Goal: Task Accomplishment & Management: Complete application form

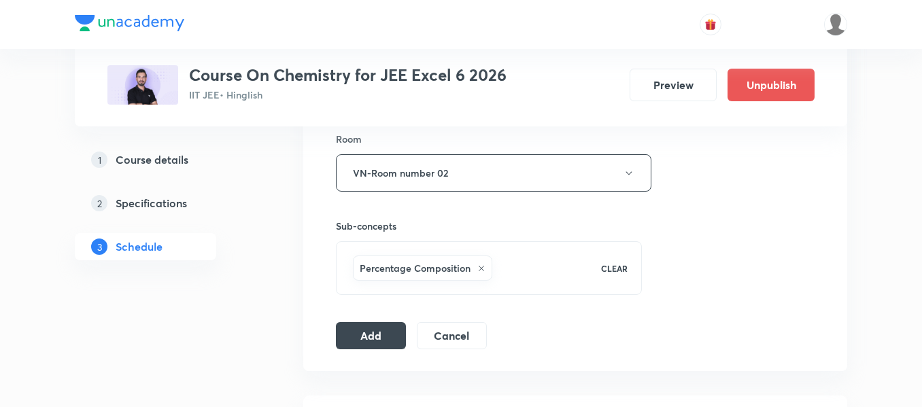
scroll to position [612, 0]
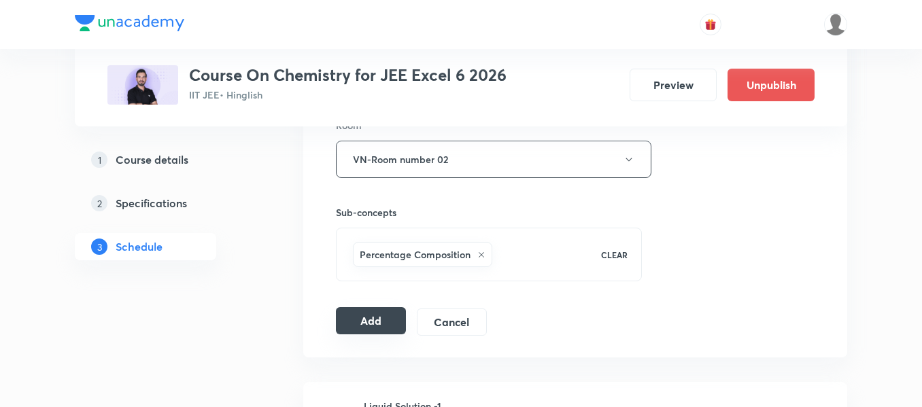
click at [357, 319] on button "Add" at bounding box center [371, 320] width 70 height 27
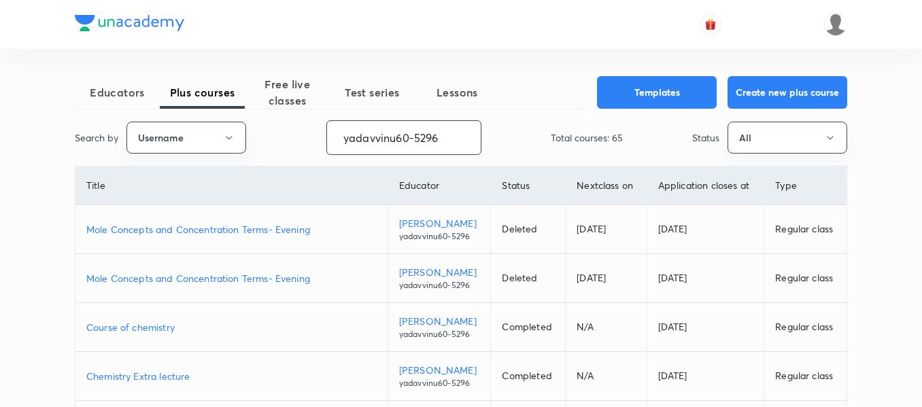
drag, startPoint x: 452, startPoint y: 138, endPoint x: 223, endPoint y: 114, distance: 230.4
click at [223, 114] on div "Educators Plus courses Free live classes Test series Lessons Templates Create n…" at bounding box center [461, 407] width 772 height 663
paste input "unacademy-user-UKU6WL367E2B"
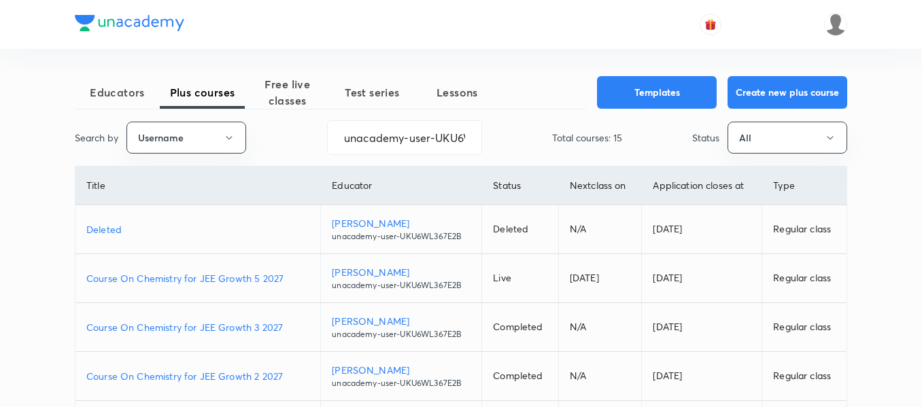
click at [292, 277] on p "Course On Chemistry for JEE Growth 5 2027" at bounding box center [197, 278] width 223 height 14
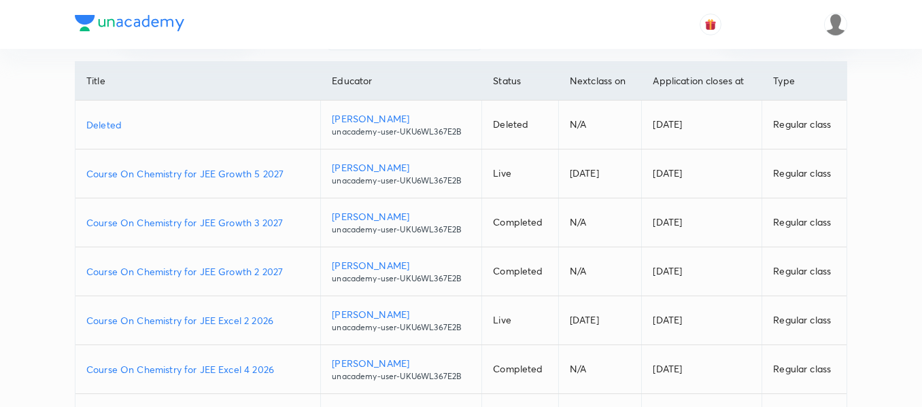
scroll to position [136, 0]
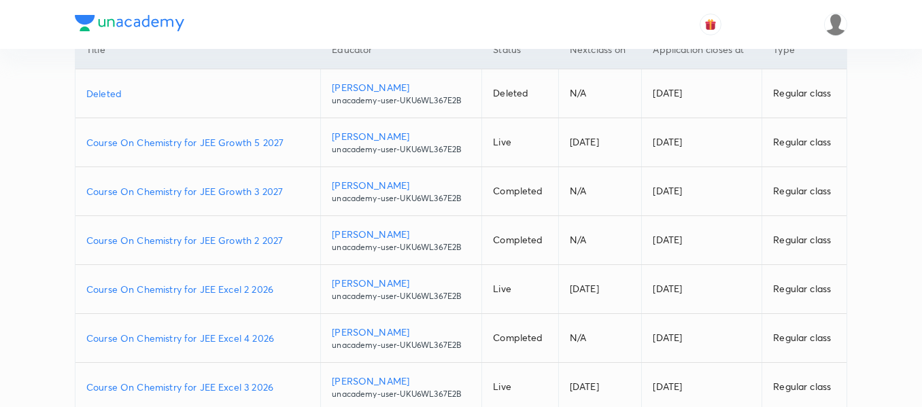
click at [287, 288] on p "Course On Chemistry for JEE Excel 2 2026" at bounding box center [197, 289] width 223 height 14
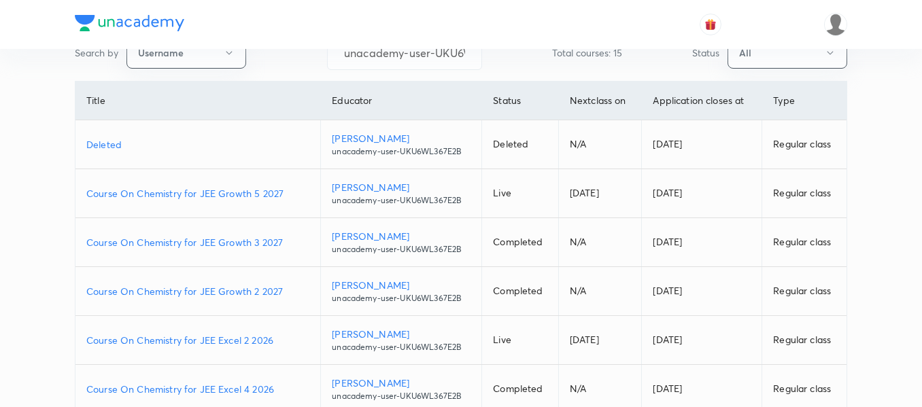
scroll to position [0, 0]
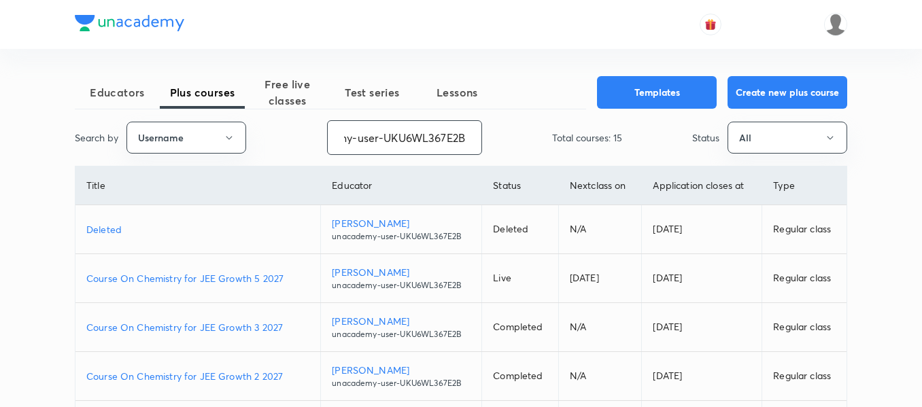
drag, startPoint x: 341, startPoint y: 140, endPoint x: 498, endPoint y: 145, distance: 156.4
click at [498, 145] on div "Search by Username unacademy-user-UKU6WL367E2B ​ Total courses: 15 Status All" at bounding box center [461, 137] width 772 height 35
paste input "TZ6401TY2C26"
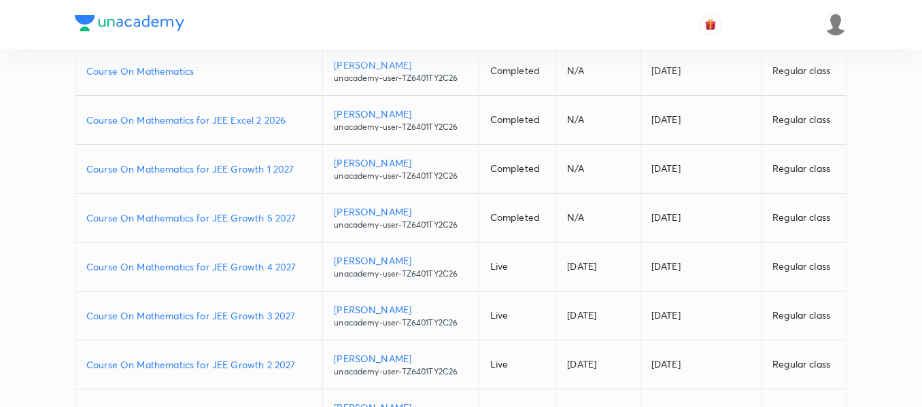
scroll to position [204, 0]
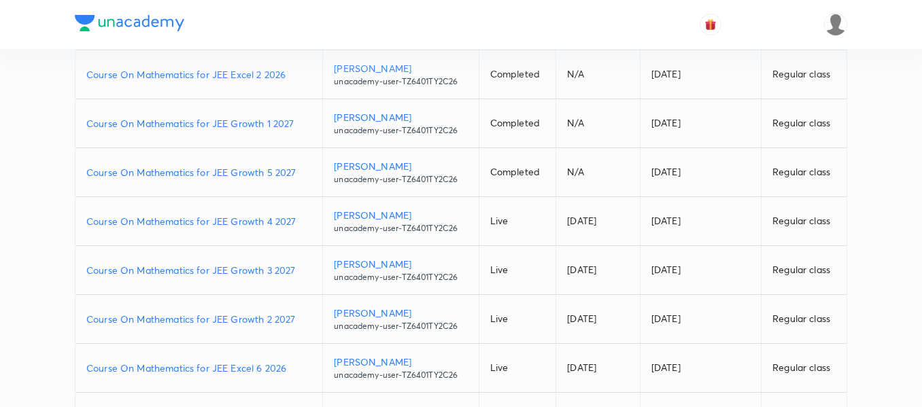
click at [293, 365] on p "Course On Mathematics for JEE Excel 6 2026" at bounding box center [198, 368] width 225 height 14
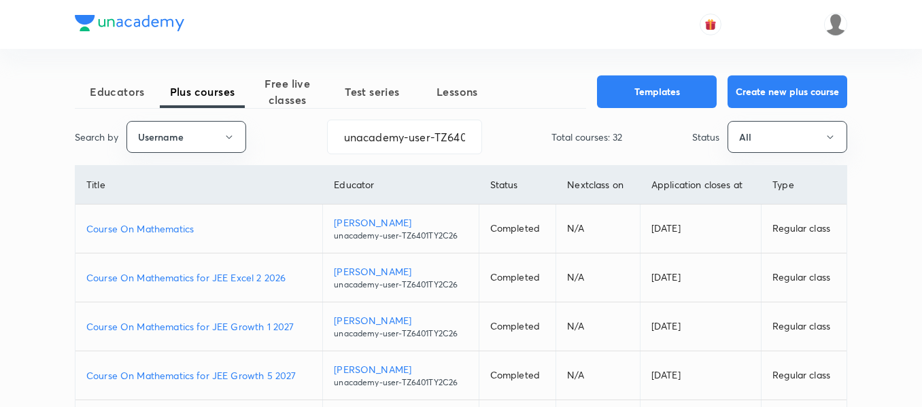
scroll to position [0, 0]
drag, startPoint x: 341, startPoint y: 143, endPoint x: 613, endPoint y: 144, distance: 271.9
click at [613, 144] on div "Search by Username unacademy-user-TZ6401TY2C26 ​ Total courses: 32 Status All" at bounding box center [461, 137] width 772 height 35
paste input "UKU6WL367E2B"
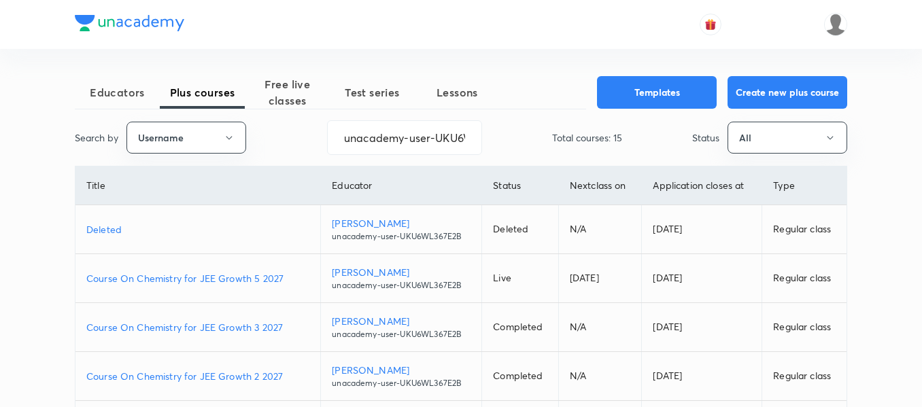
click at [286, 327] on p "Course On Chemistry for JEE Growth 3 2027" at bounding box center [197, 327] width 223 height 14
drag, startPoint x: 347, startPoint y: 141, endPoint x: 523, endPoint y: 143, distance: 176.1
click at [523, 143] on div "Search by Username unacademy-user-UKU6WL367E2B ​ Total courses: 15 Status All" at bounding box center [461, 137] width 772 height 35
paste input "NikhatParveen-6480"
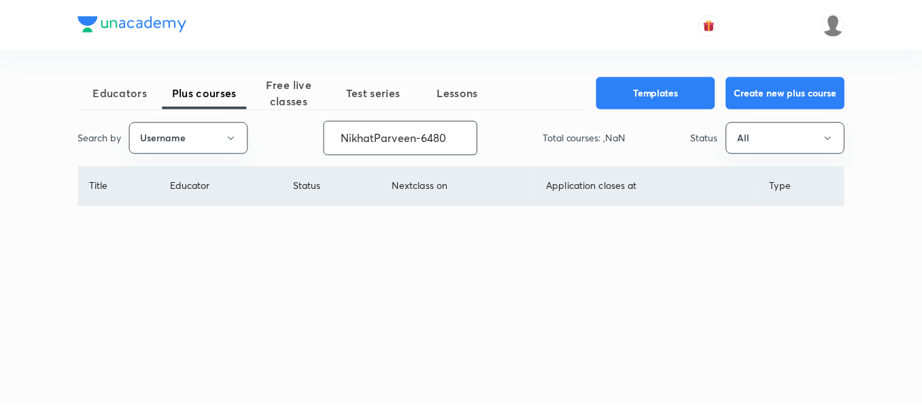
scroll to position [0, 0]
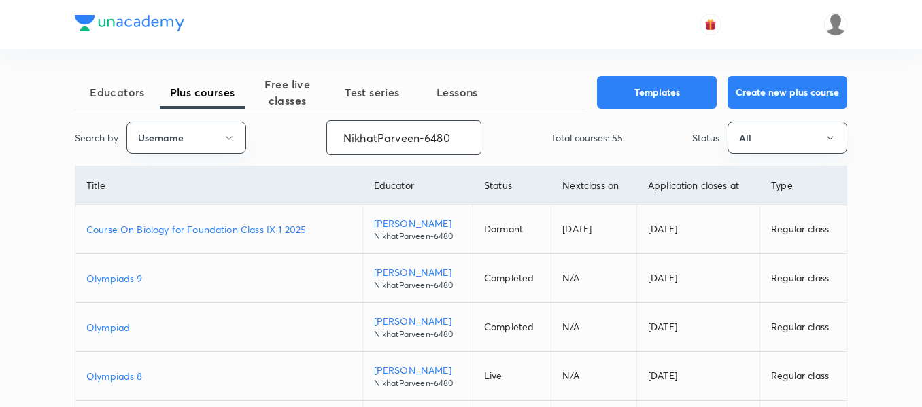
type input "NikhatParveen-6480"
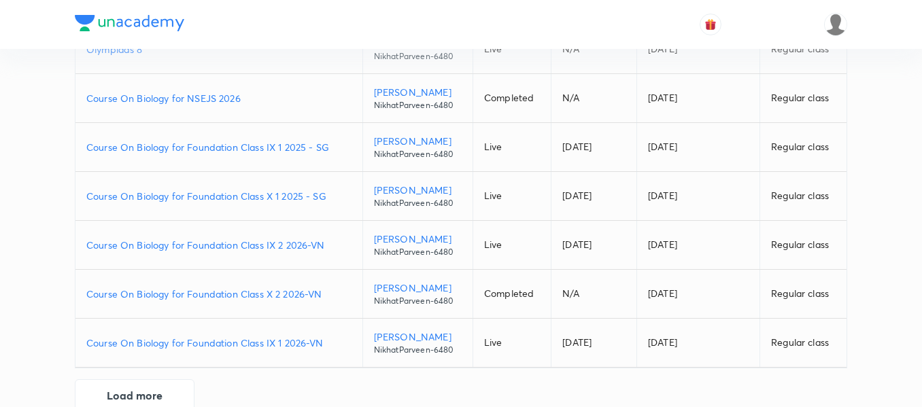
scroll to position [340, 0]
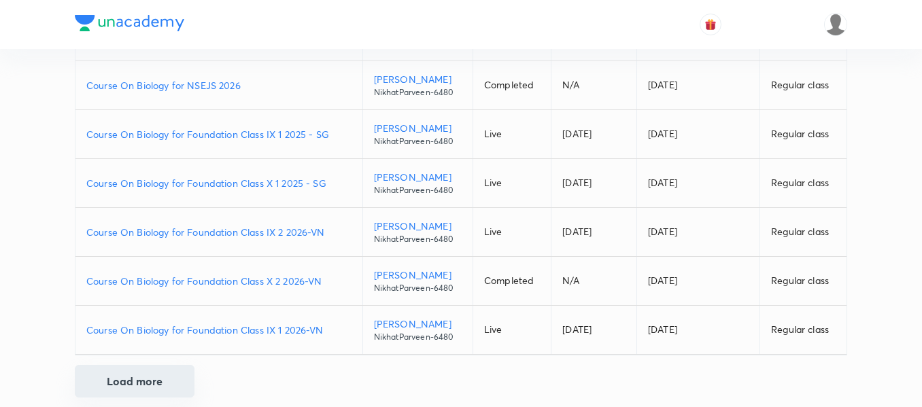
click at [155, 378] on button "Load more" at bounding box center [135, 381] width 120 height 33
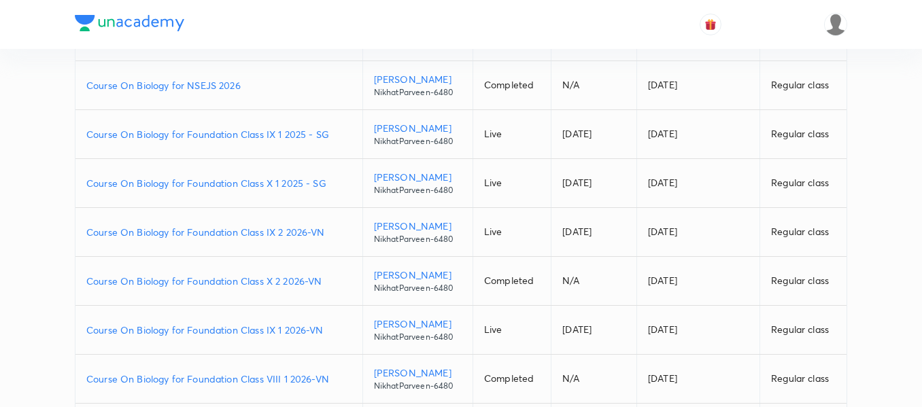
click at [339, 377] on p "Course On Biology for Foundation Class VIII 1 2026-VN" at bounding box center [218, 379] width 265 height 14
click at [335, 326] on p "Course On Biology for Foundation Class IX 1 2026-VN" at bounding box center [218, 330] width 265 height 14
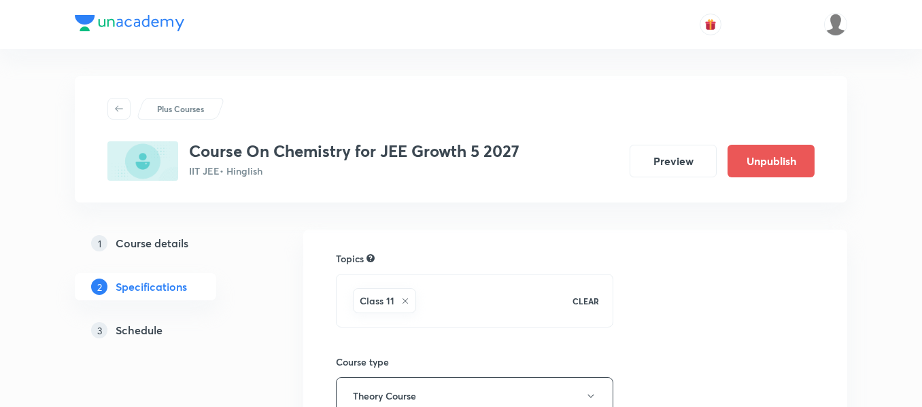
click at [148, 329] on h5 "Schedule" at bounding box center [139, 330] width 47 height 16
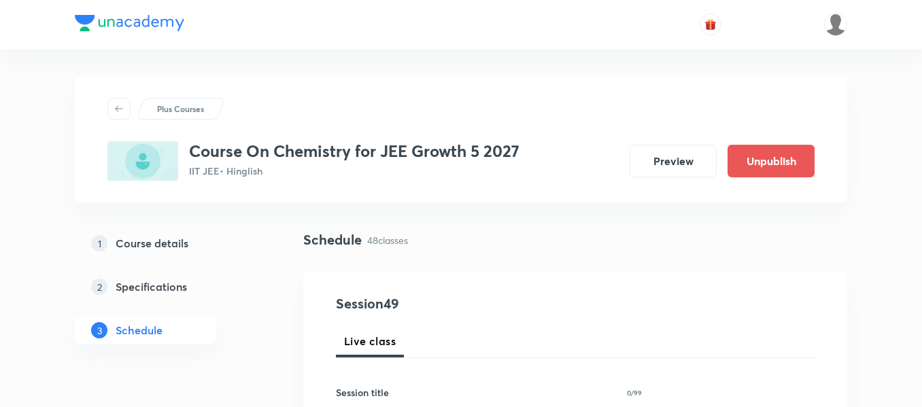
scroll to position [136, 0]
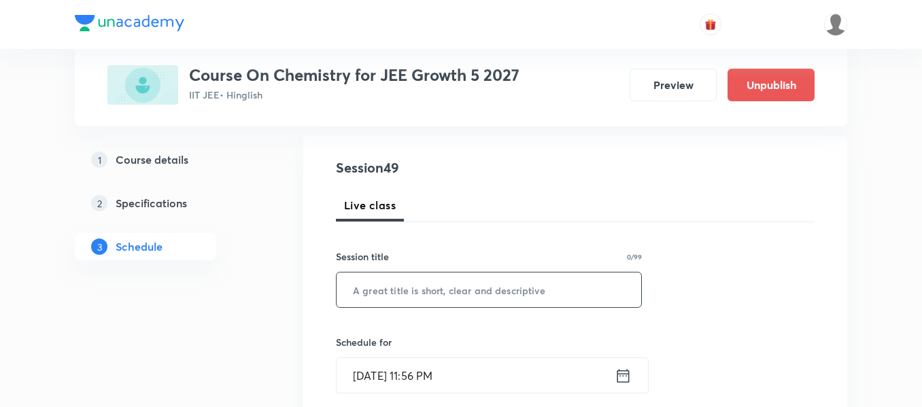
click at [434, 288] on input "text" at bounding box center [489, 290] width 305 height 35
paste input "chemical bonding"
type input "chemical bonding"
click at [615, 379] on icon at bounding box center [623, 375] width 17 height 19
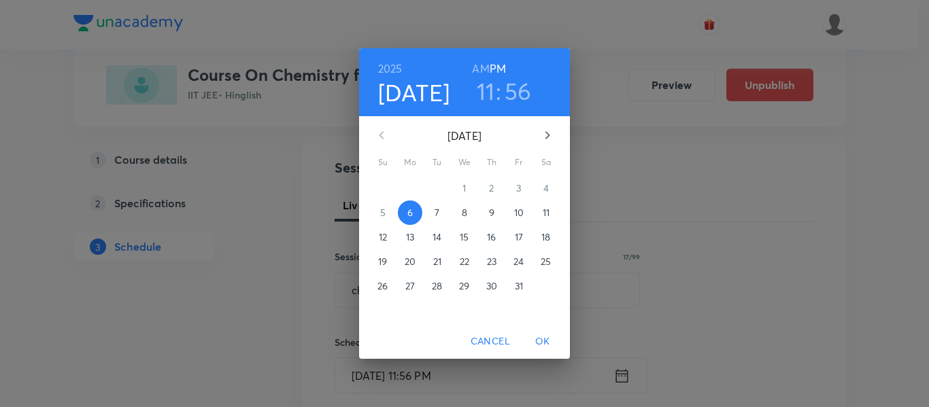
click at [439, 211] on p "7" at bounding box center [436, 213] width 5 height 14
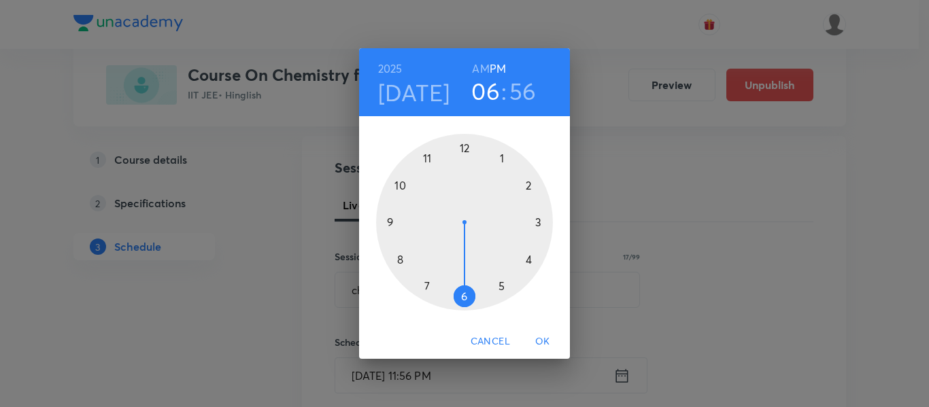
drag, startPoint x: 432, startPoint y: 156, endPoint x: 471, endPoint y: 254, distance: 105.9
click at [471, 254] on div at bounding box center [464, 222] width 177 height 177
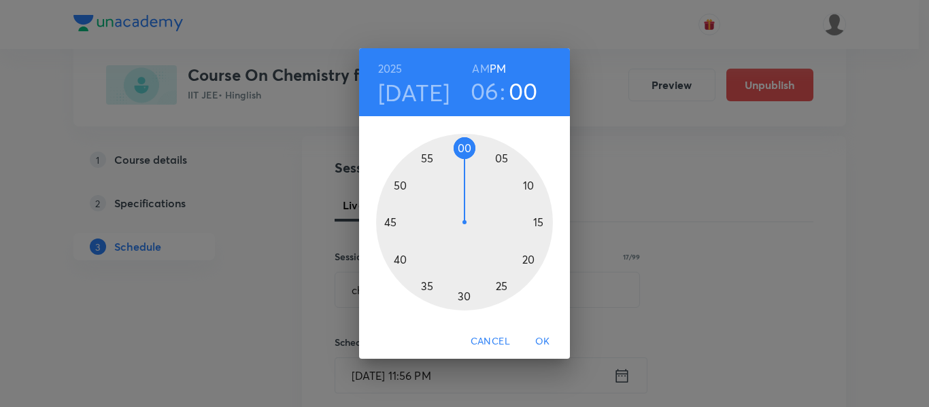
drag, startPoint x: 438, startPoint y: 151, endPoint x: 465, endPoint y: 150, distance: 26.5
click at [465, 150] on div at bounding box center [464, 222] width 177 height 177
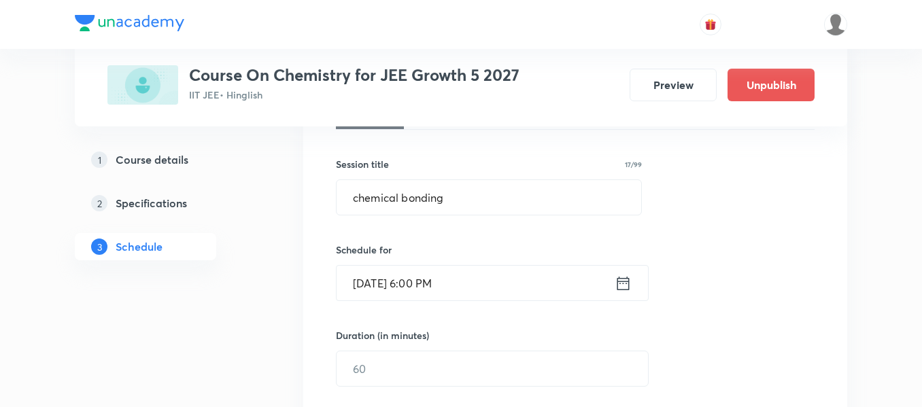
scroll to position [272, 0]
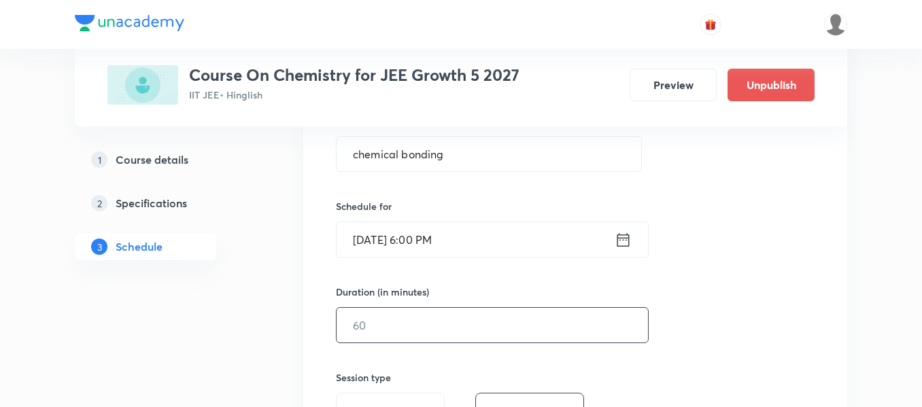
click at [477, 317] on input "text" at bounding box center [492, 325] width 311 height 35
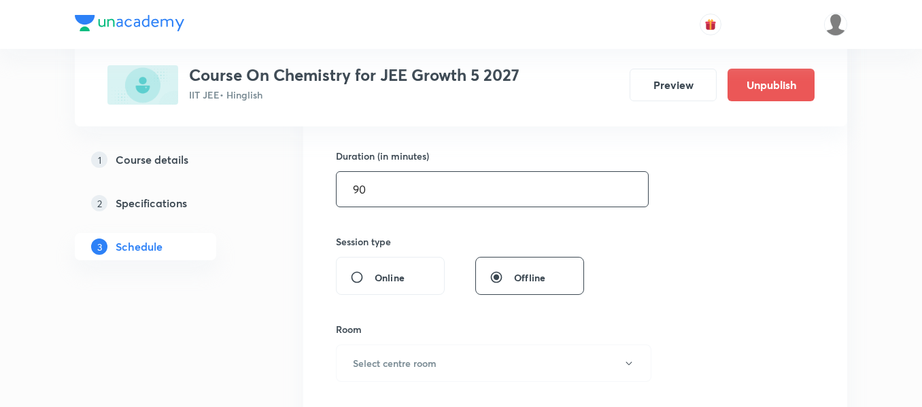
scroll to position [544, 0]
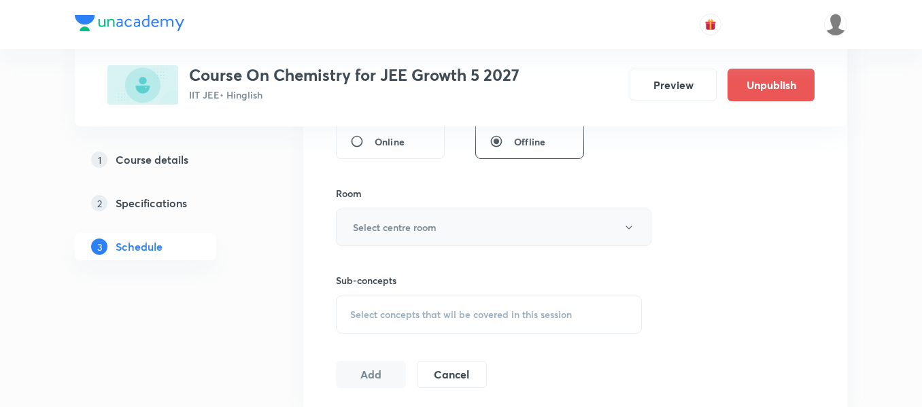
type input "90"
click at [438, 226] on button "Select centre room" at bounding box center [493, 227] width 315 height 37
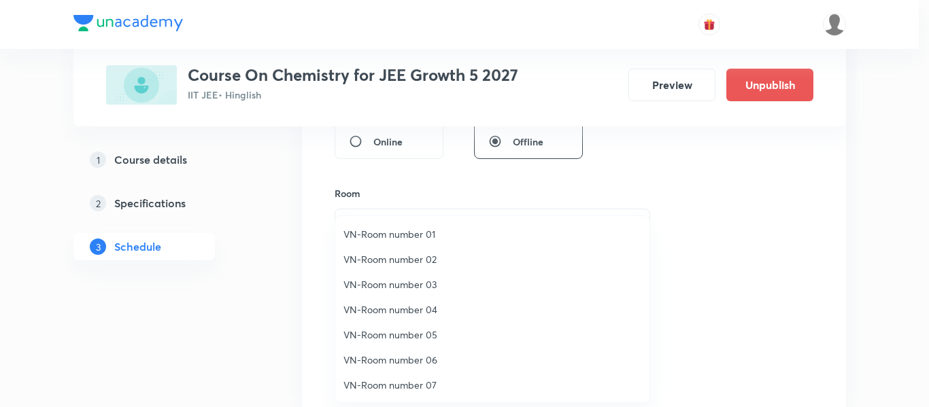
click at [406, 284] on span "VN-Room number 03" at bounding box center [492, 284] width 298 height 14
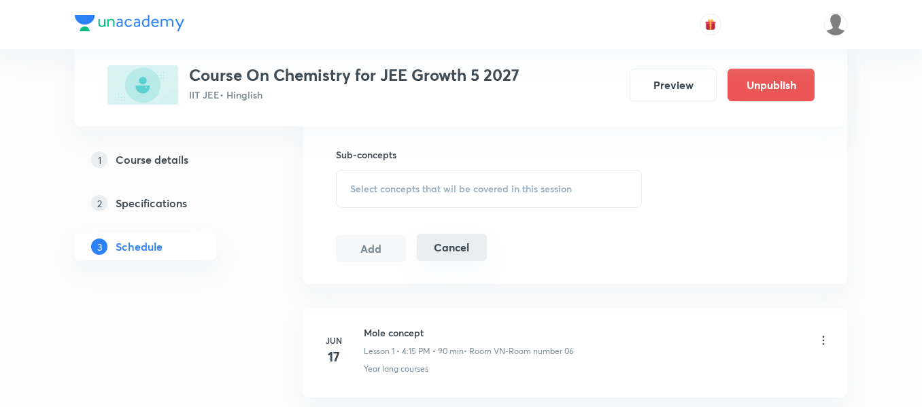
scroll to position [680, 0]
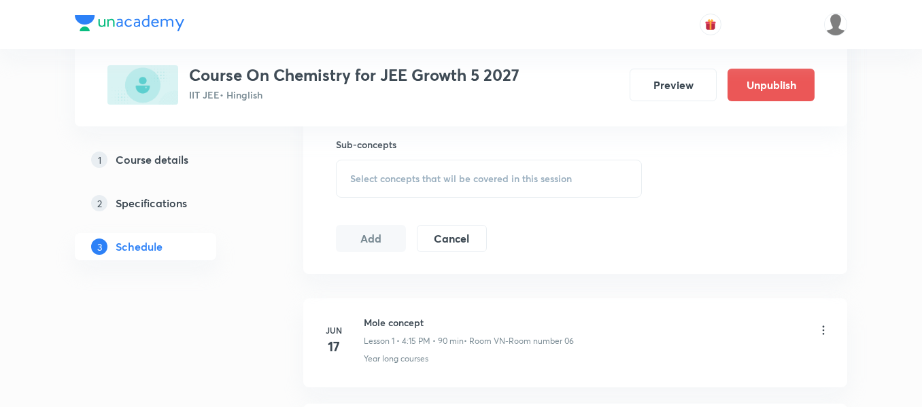
click at [487, 177] on span "Select concepts that wil be covered in this session" at bounding box center [461, 178] width 222 height 11
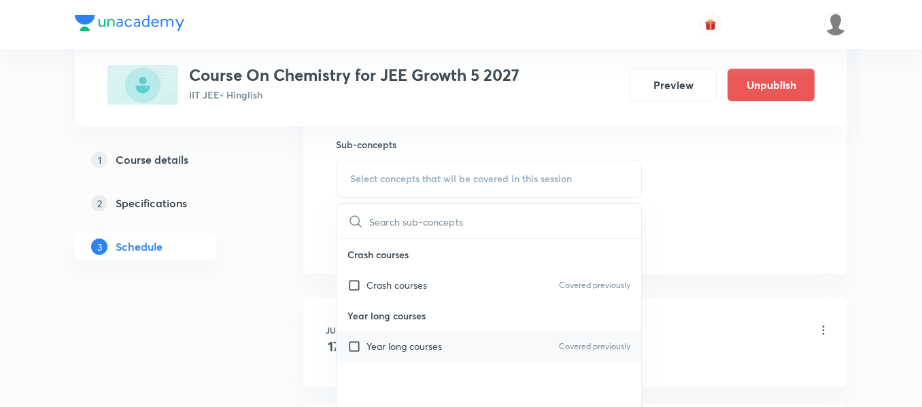
click at [442, 352] on p "Year long courses" at bounding box center [403, 346] width 75 height 14
checkbox input "true"
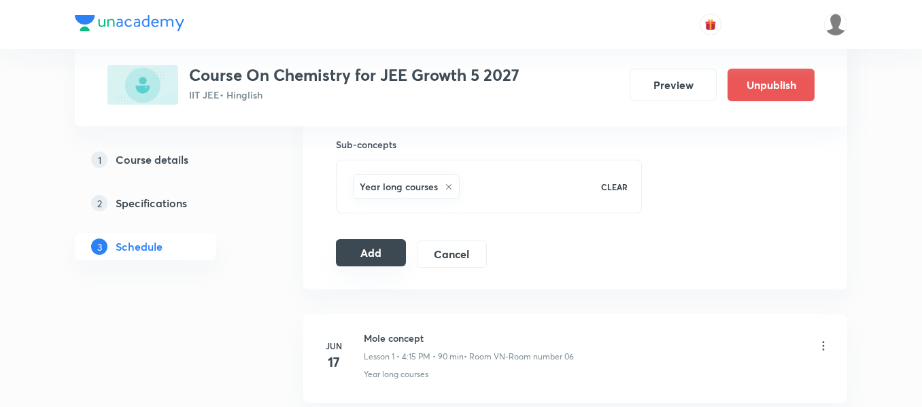
click at [371, 250] on button "Add" at bounding box center [371, 252] width 70 height 27
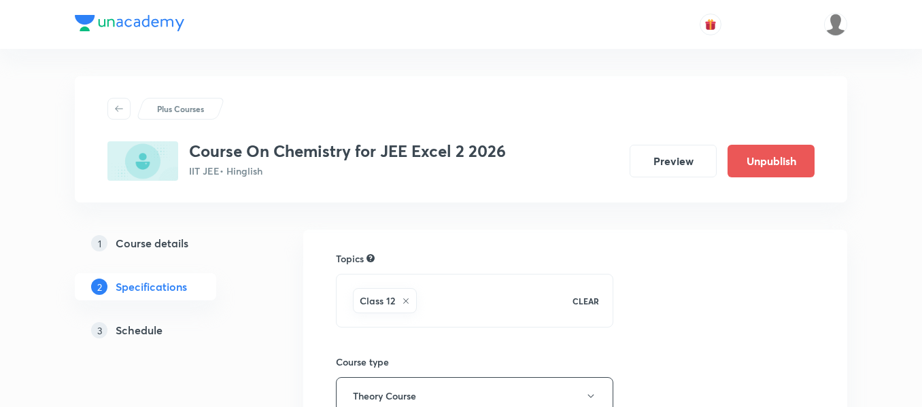
click at [146, 328] on h5 "Schedule" at bounding box center [139, 330] width 47 height 16
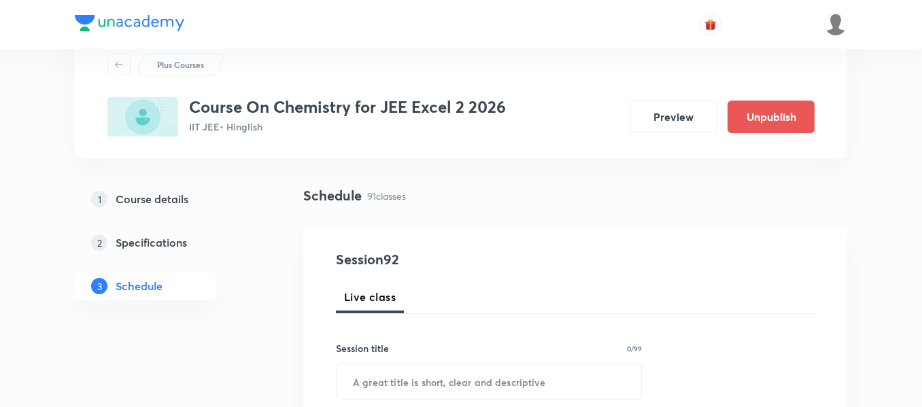
scroll to position [68, 0]
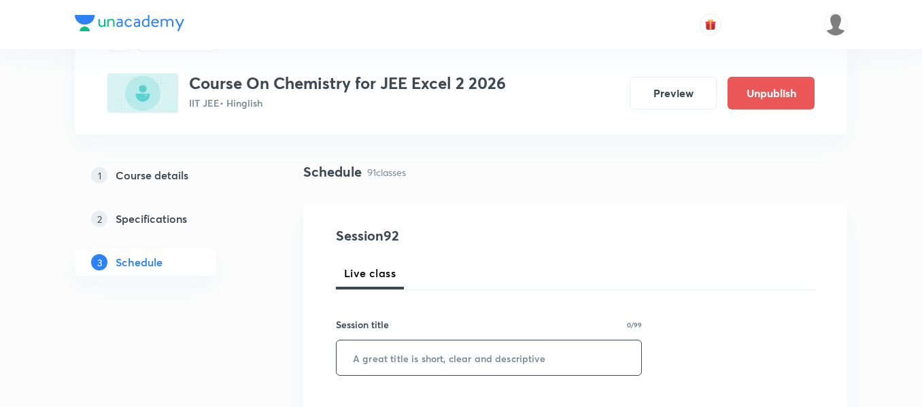
click at [404, 361] on input "text" at bounding box center [489, 358] width 305 height 35
paste input "amines"
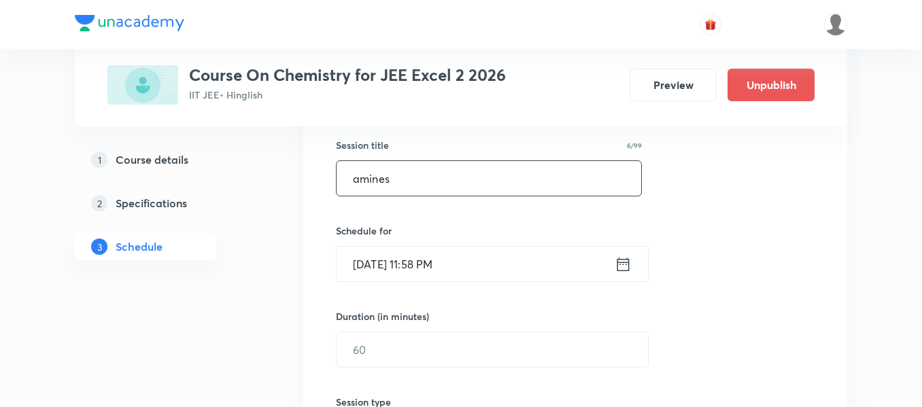
scroll to position [272, 0]
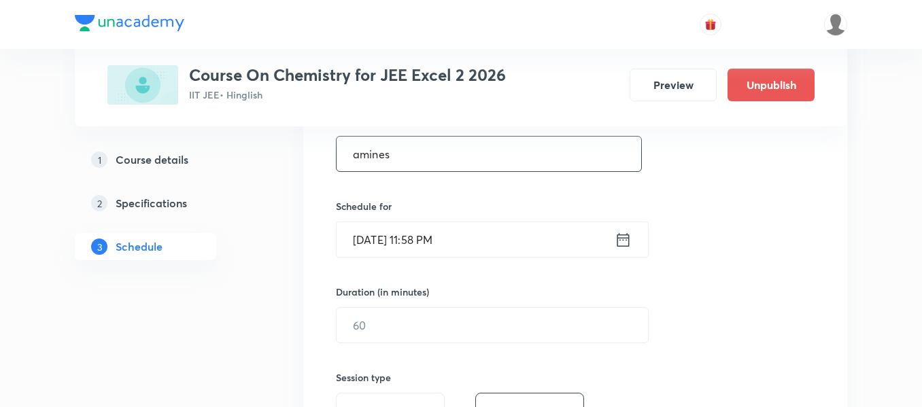
type input "amines"
click at [627, 239] on icon at bounding box center [623, 239] width 17 height 19
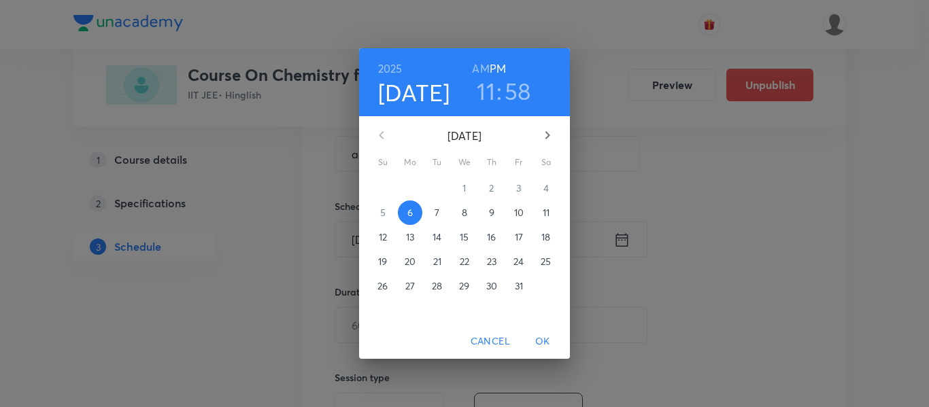
click at [439, 208] on p "7" at bounding box center [436, 213] width 5 height 14
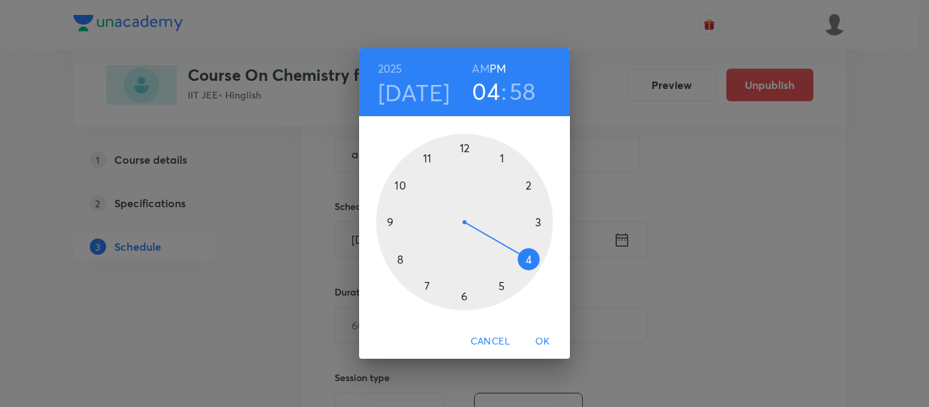
drag, startPoint x: 434, startPoint y: 160, endPoint x: 528, endPoint y: 258, distance: 135.1
click at [528, 258] on div at bounding box center [464, 222] width 177 height 177
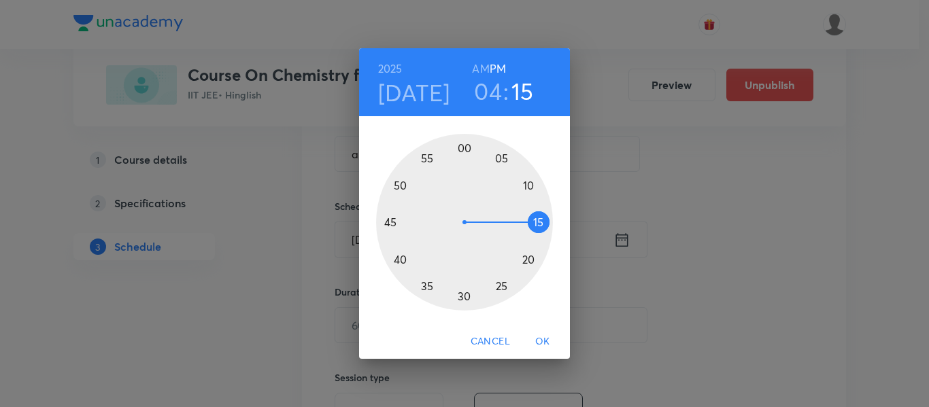
drag, startPoint x: 449, startPoint y: 152, endPoint x: 505, endPoint y: 224, distance: 91.5
click at [505, 224] on div at bounding box center [464, 222] width 177 height 177
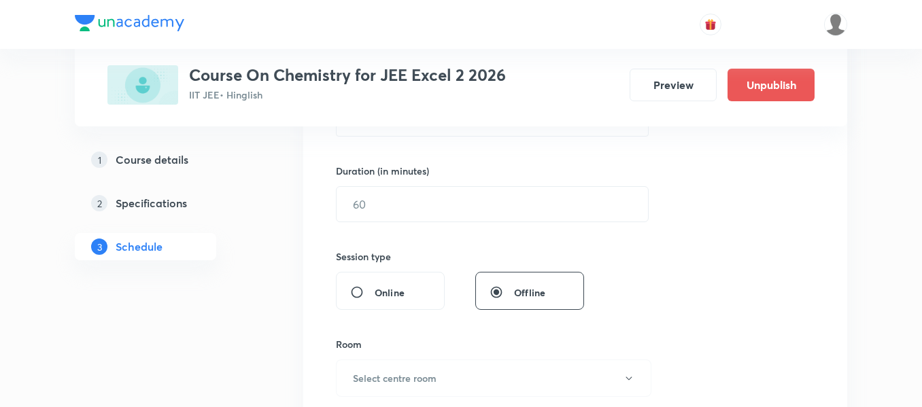
scroll to position [340, 0]
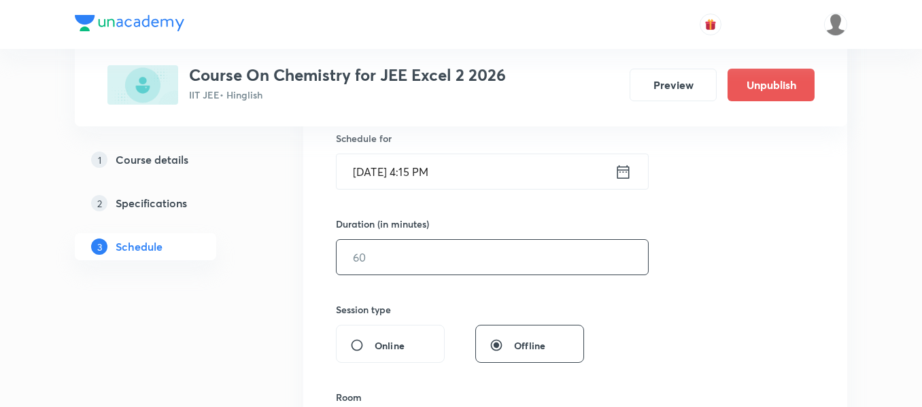
click at [428, 275] on div "Session 92 Live class Session title 6/99 amines ​ Schedule for Oct 7, 2025, 4:1…" at bounding box center [575, 273] width 479 height 638
click at [430, 255] on input "text" at bounding box center [492, 257] width 311 height 35
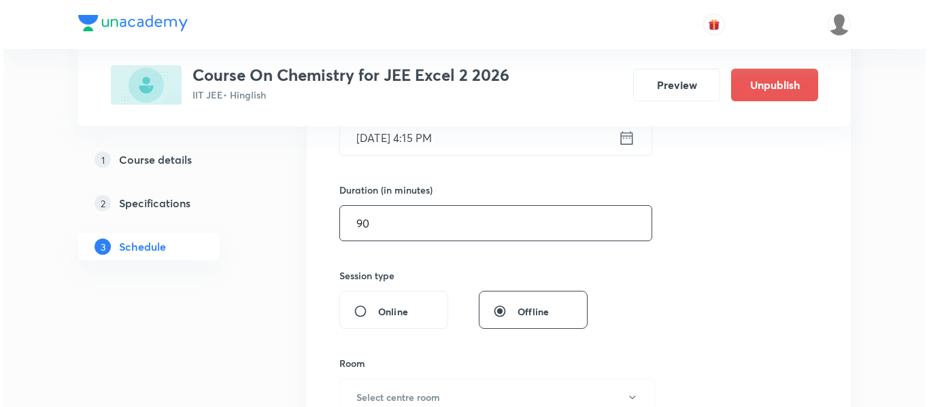
scroll to position [408, 0]
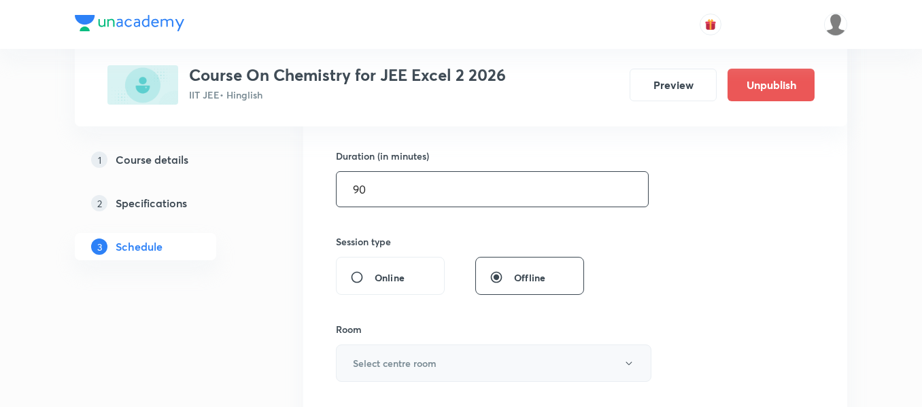
type input "90"
click at [390, 356] on button "Select centre room" at bounding box center [493, 363] width 315 height 37
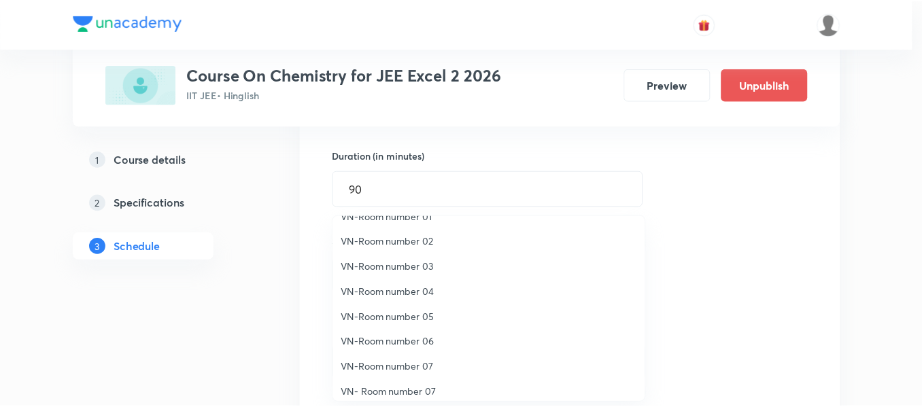
scroll to position [26, 0]
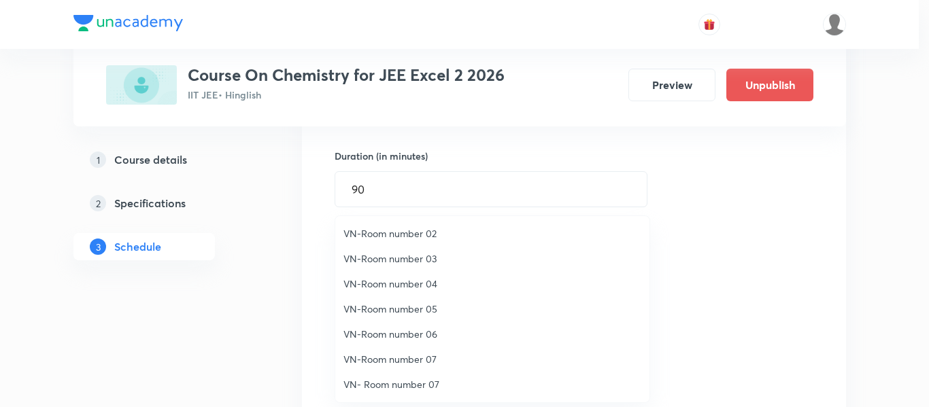
drag, startPoint x: 398, startPoint y: 299, endPoint x: 450, endPoint y: 328, distance: 59.0
click at [398, 300] on li "VN-Room number 05" at bounding box center [492, 308] width 314 height 25
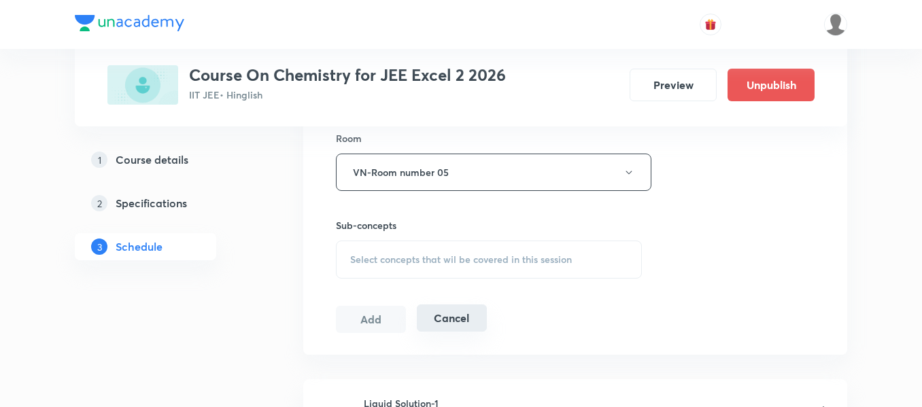
scroll to position [612, 0]
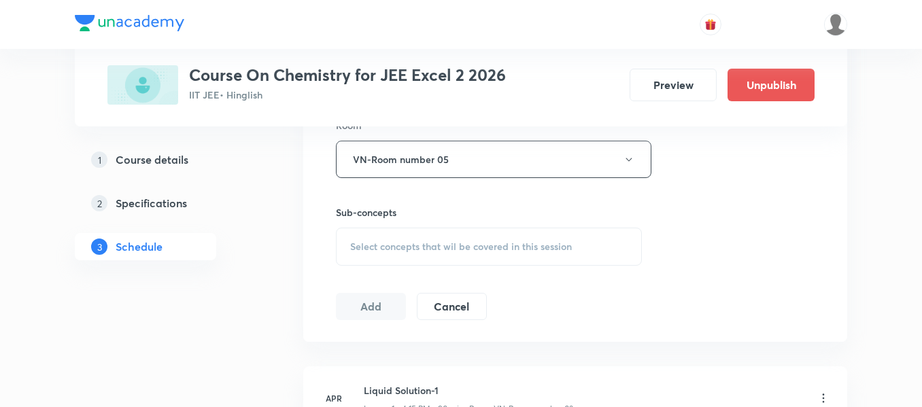
click at [462, 252] on span "Select concepts that wil be covered in this session" at bounding box center [461, 246] width 222 height 11
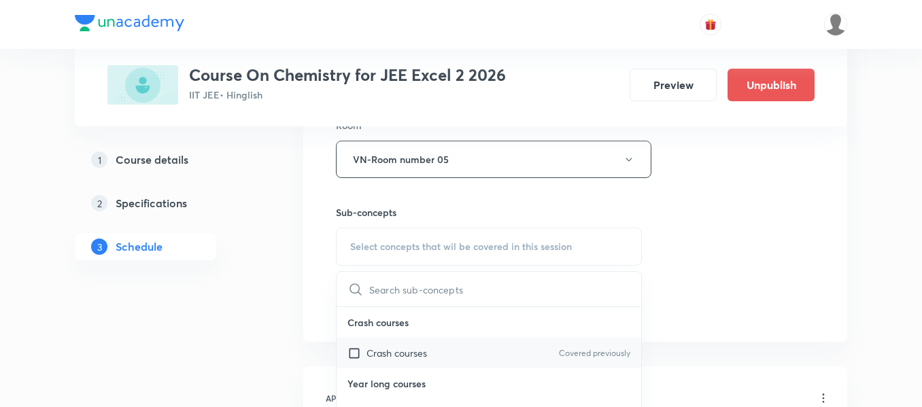
click at [447, 357] on div "Crash courses Covered previously" at bounding box center [489, 353] width 305 height 31
checkbox input "true"
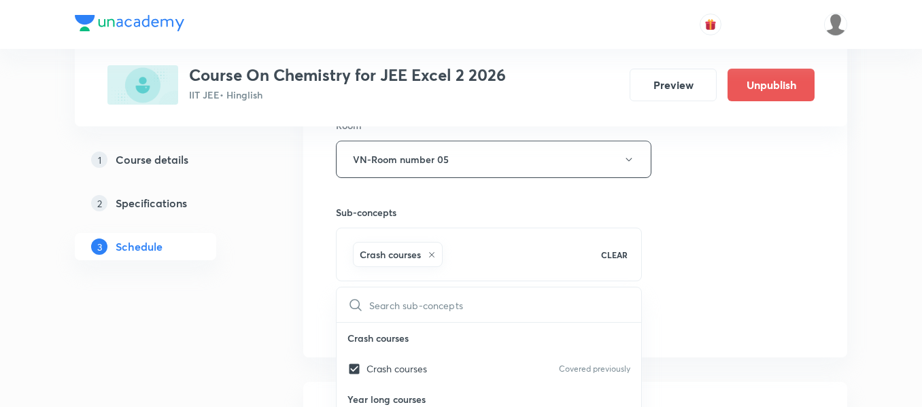
click at [724, 263] on div "Session 92 Live class Session title 6/99 amines ​ Schedule for Oct 7, 2025, 4:1…" at bounding box center [575, 9] width 479 height 654
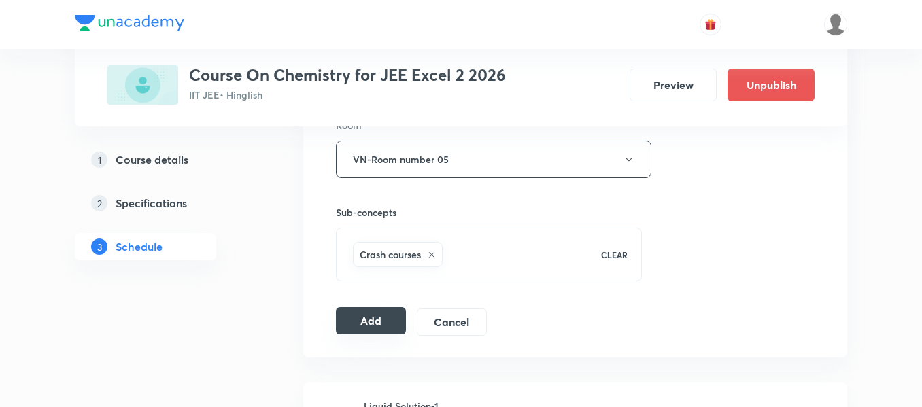
click at [381, 317] on button "Add" at bounding box center [371, 320] width 70 height 27
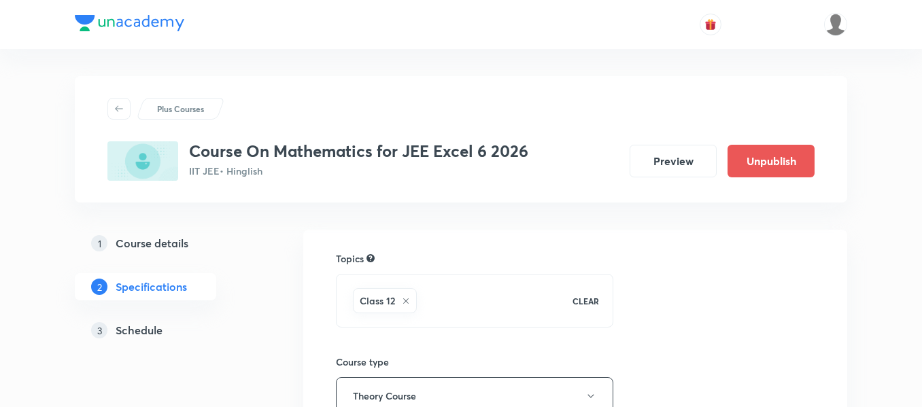
click at [141, 324] on h5 "Schedule" at bounding box center [139, 330] width 47 height 16
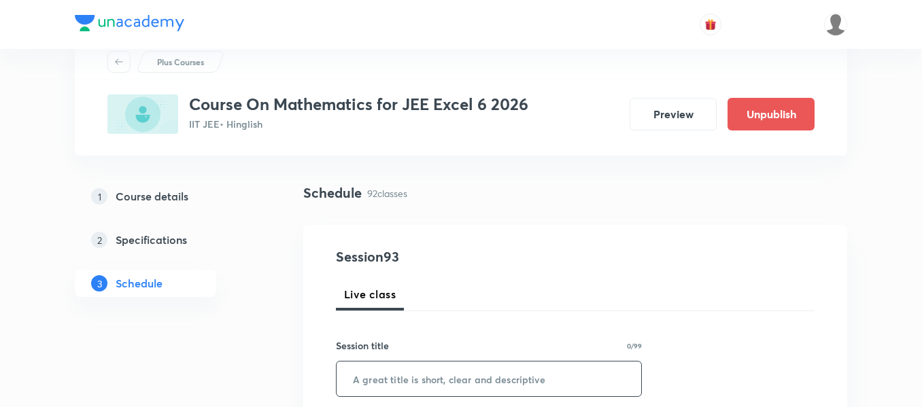
scroll to position [136, 0]
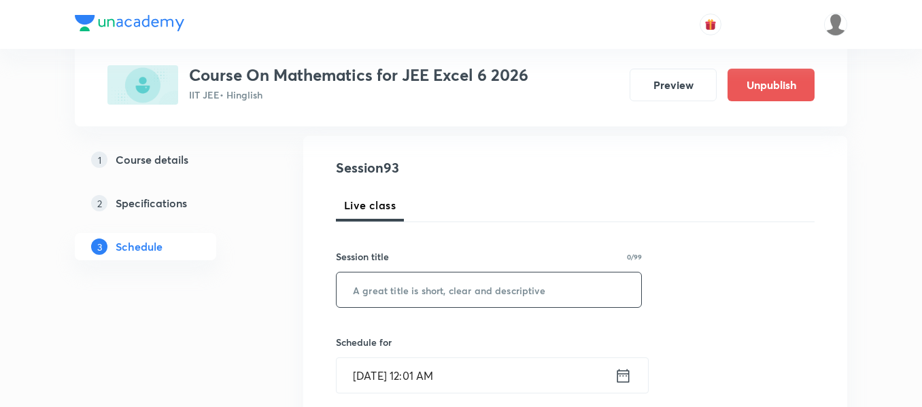
click at [375, 290] on input "text" at bounding box center [489, 290] width 305 height 35
paste input "Vector-3D"
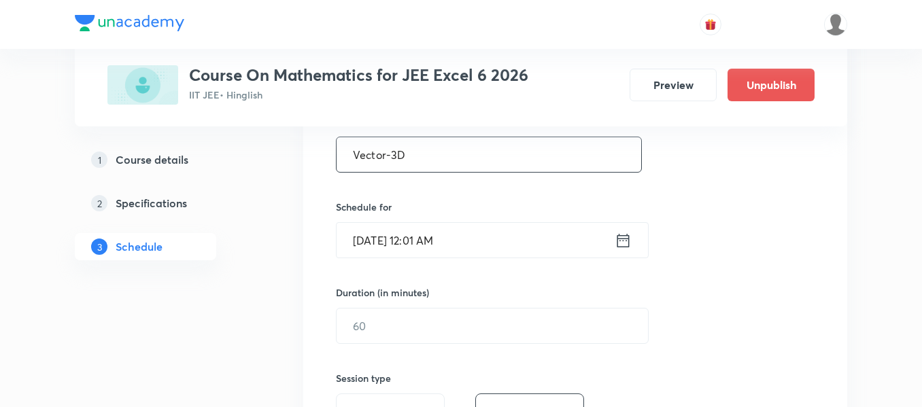
scroll to position [272, 0]
type input "Vector-3D"
click at [620, 249] on icon at bounding box center [623, 239] width 17 height 19
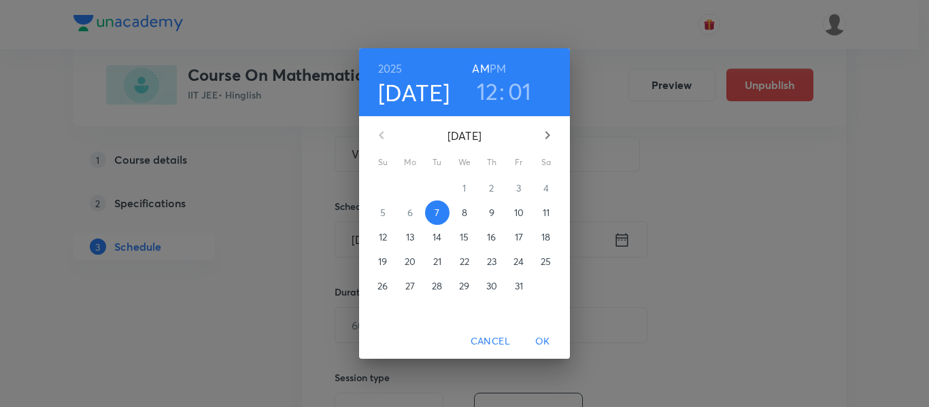
click at [469, 213] on span "8" at bounding box center [464, 213] width 24 height 14
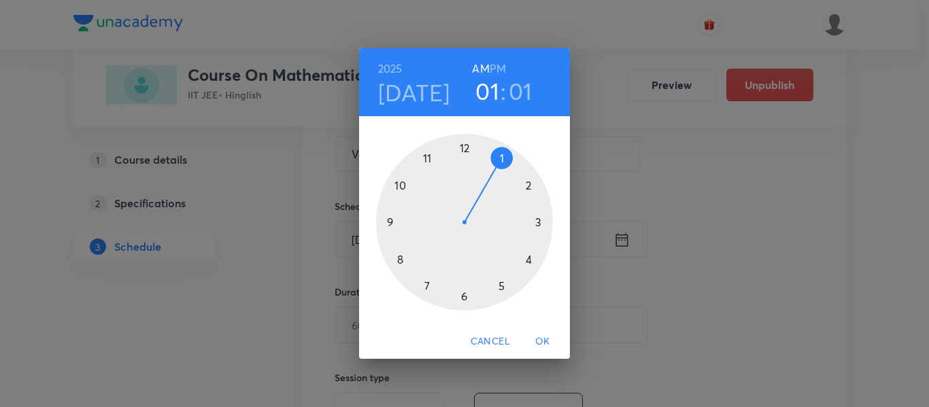
drag, startPoint x: 465, startPoint y: 141, endPoint x: 492, endPoint y: 154, distance: 29.5
click at [492, 154] on div at bounding box center [464, 222] width 177 height 177
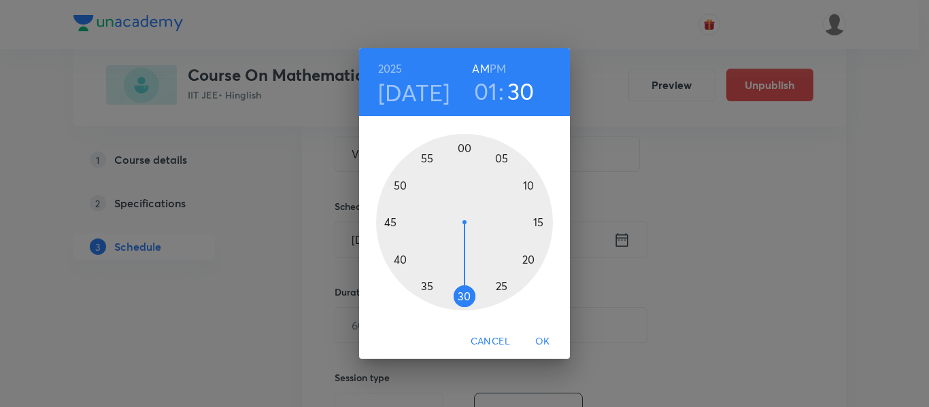
drag, startPoint x: 475, startPoint y: 144, endPoint x: 464, endPoint y: 290, distance: 146.5
click at [464, 290] on div at bounding box center [464, 222] width 177 height 177
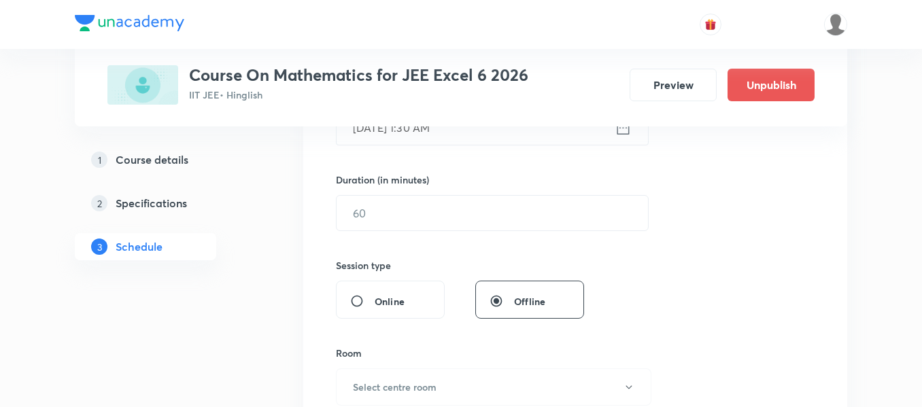
scroll to position [408, 0]
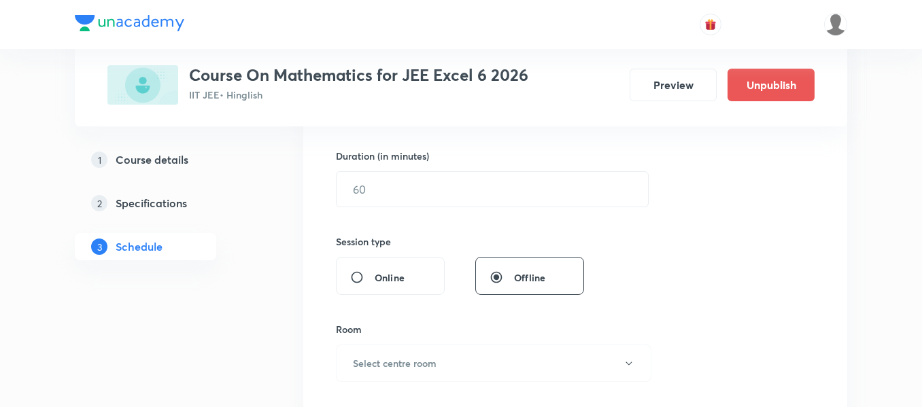
click at [436, 273] on div "Online" at bounding box center [390, 276] width 109 height 38
click at [448, 190] on input "text" at bounding box center [492, 189] width 311 height 35
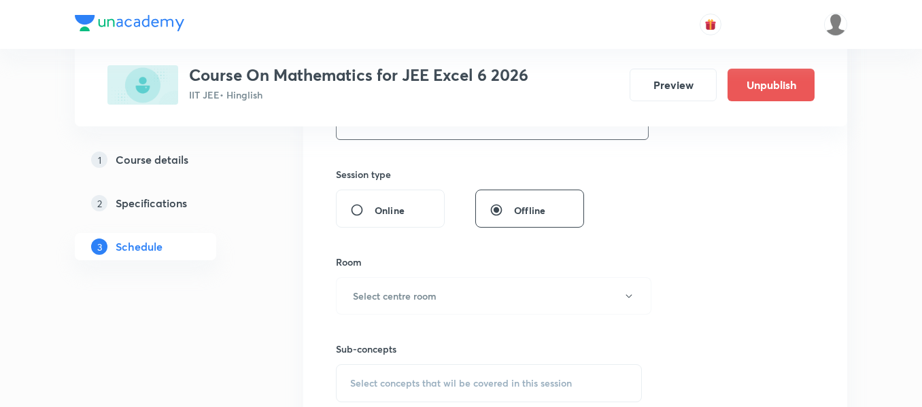
scroll to position [476, 0]
type input "90"
click at [432, 300] on h6 "Select centre room" at bounding box center [395, 295] width 84 height 14
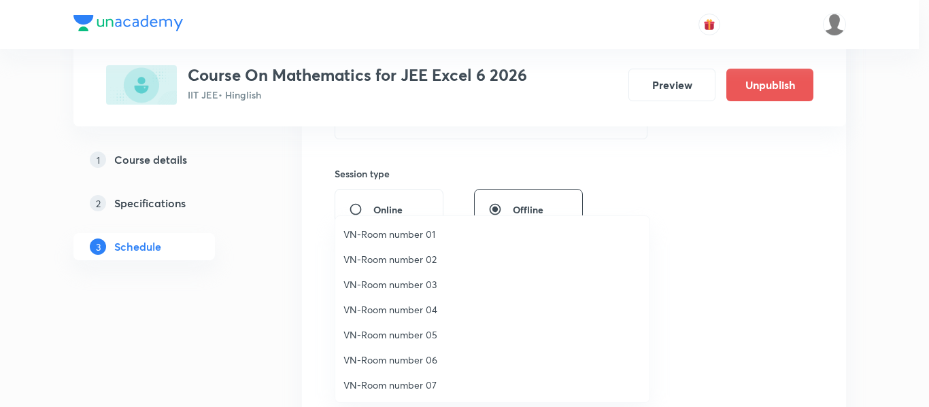
click at [411, 305] on span "VN-Room number 04" at bounding box center [492, 310] width 298 height 14
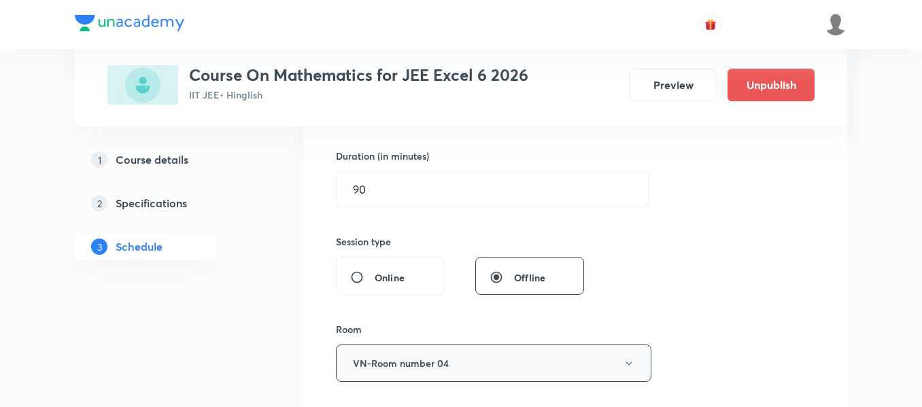
scroll to position [544, 0]
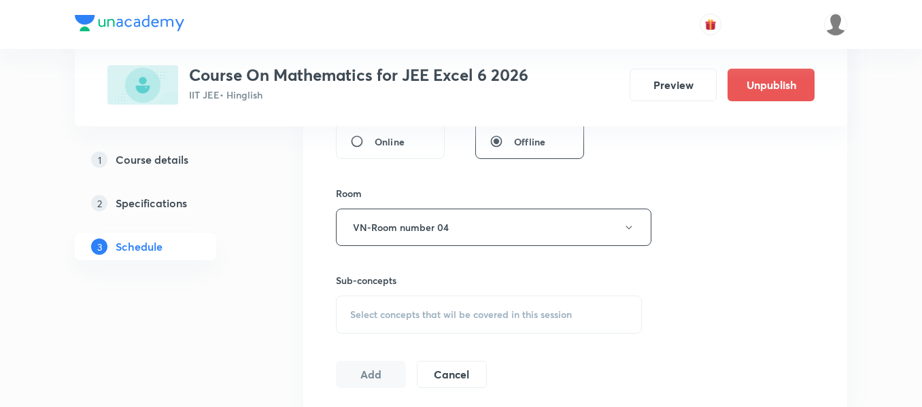
click at [468, 324] on div "Select concepts that wil be covered in this session" at bounding box center [489, 315] width 306 height 38
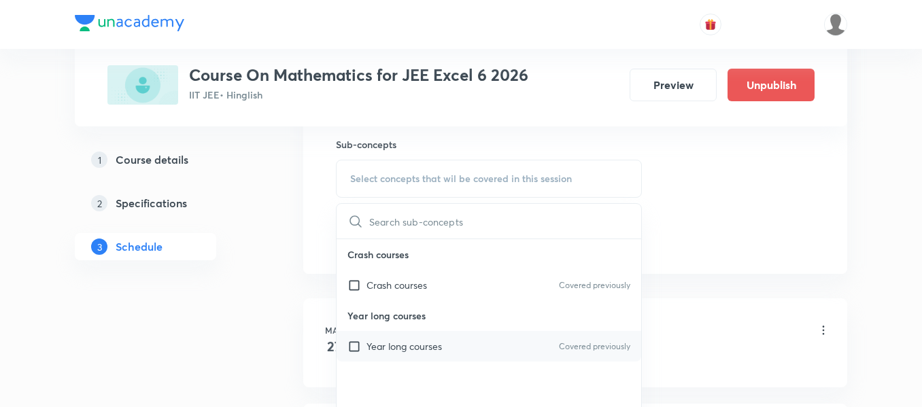
click at [458, 351] on div "Year long courses Covered previously" at bounding box center [489, 346] width 305 height 31
checkbox input "true"
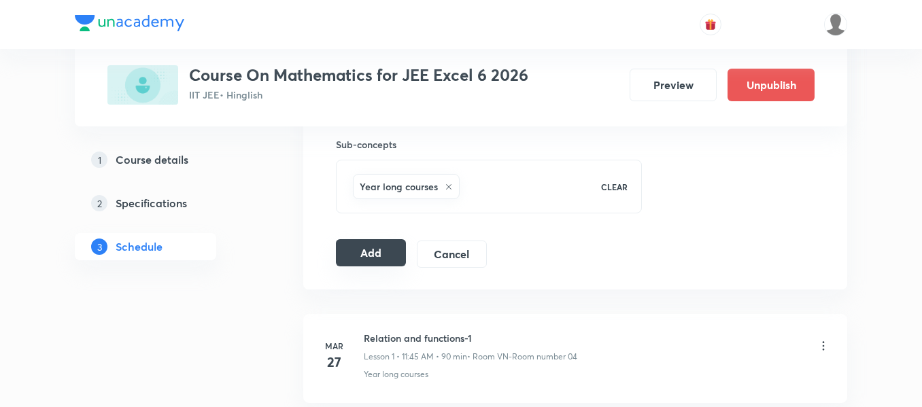
click at [349, 250] on button "Add" at bounding box center [371, 252] width 70 height 27
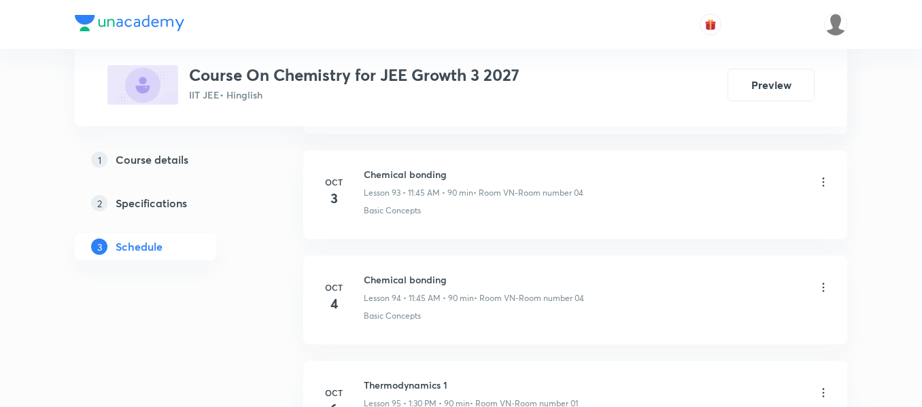
scroll to position [10551, 0]
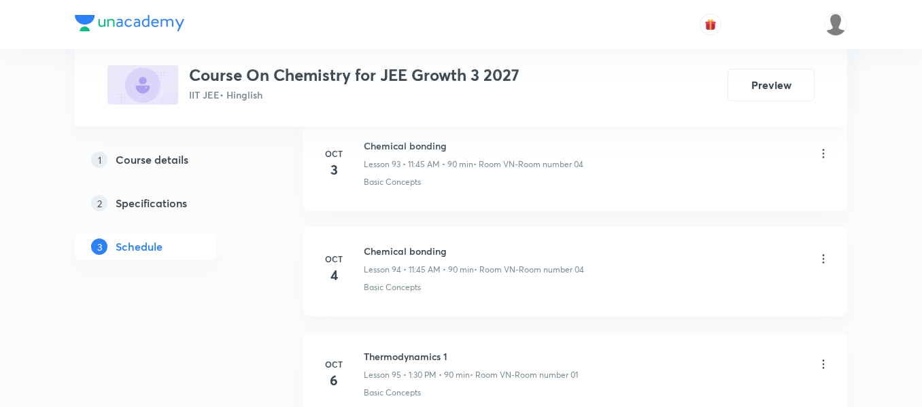
click at [415, 356] on h6 "Thermodynamics 1" at bounding box center [471, 356] width 214 height 14
copy h6 "Thermodynamics 1"
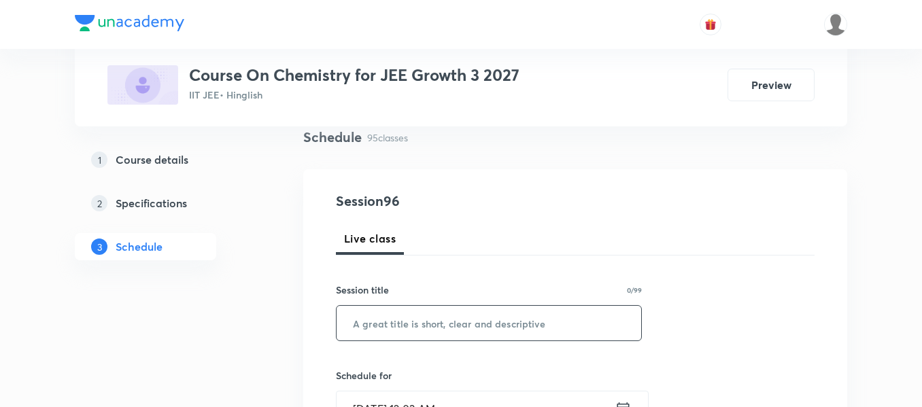
scroll to position [136, 0]
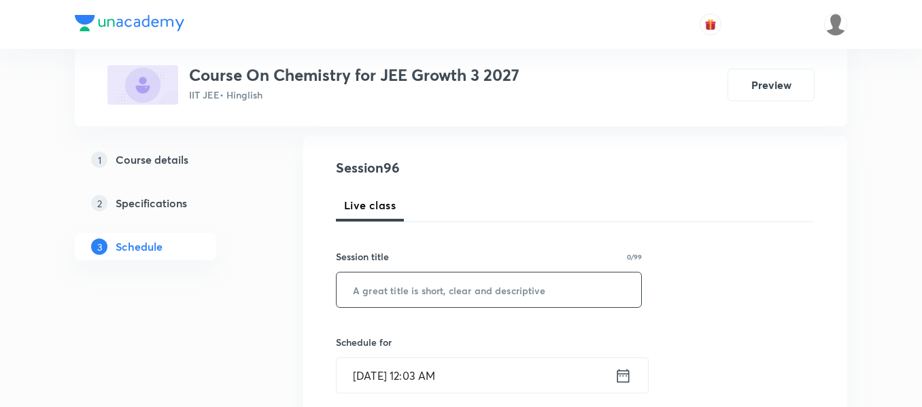
click at [500, 288] on input "text" at bounding box center [489, 290] width 305 height 35
paste input "Thermodynamics 1"
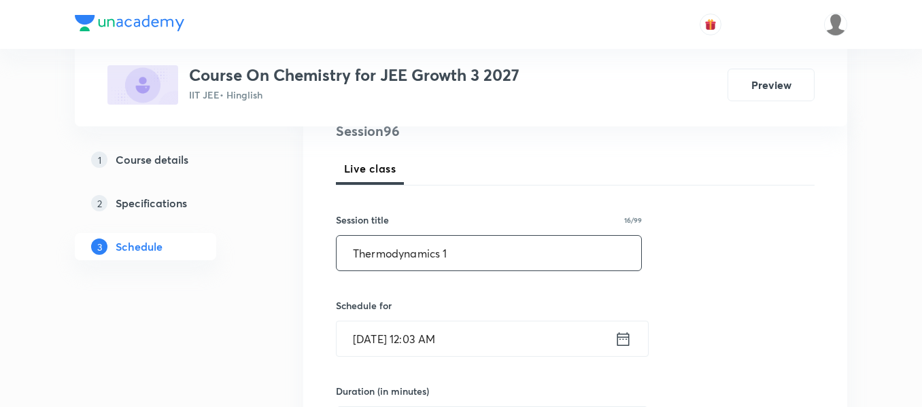
scroll to position [204, 0]
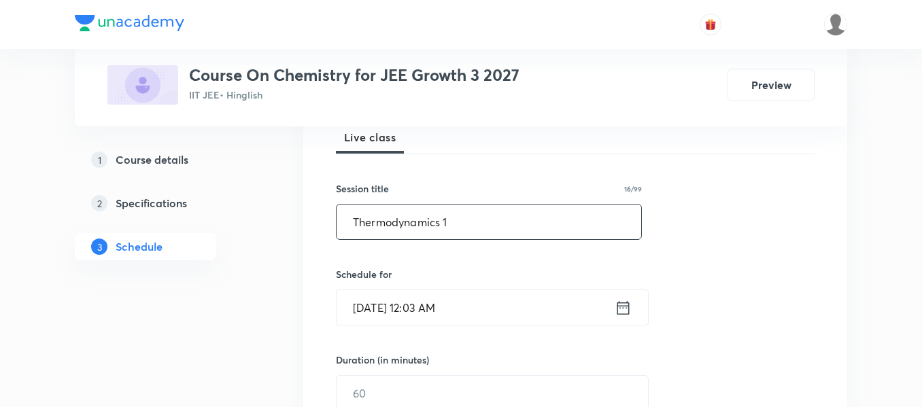
type input "Thermodynamics 1"
click at [626, 310] on icon at bounding box center [623, 307] width 17 height 19
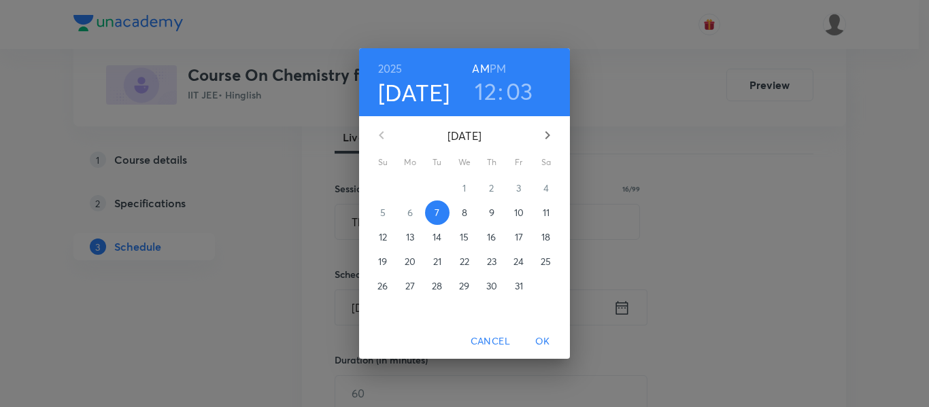
click at [465, 213] on p "8" at bounding box center [464, 213] width 5 height 14
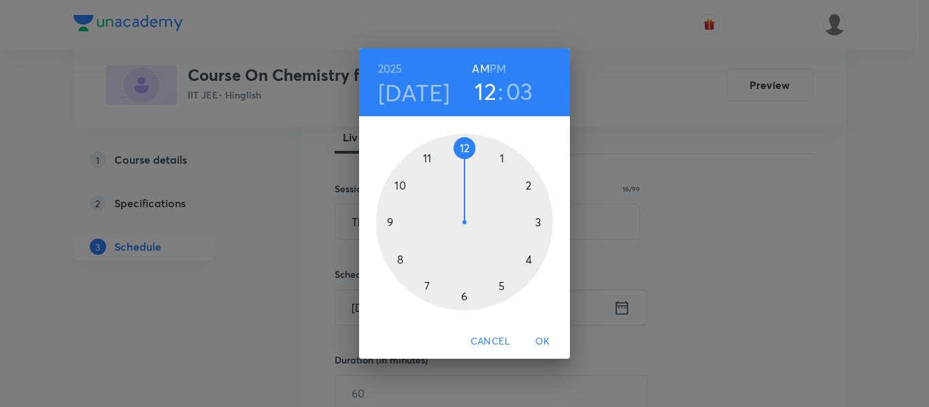
click at [429, 105] on h4 "[DATE]" at bounding box center [414, 92] width 72 height 29
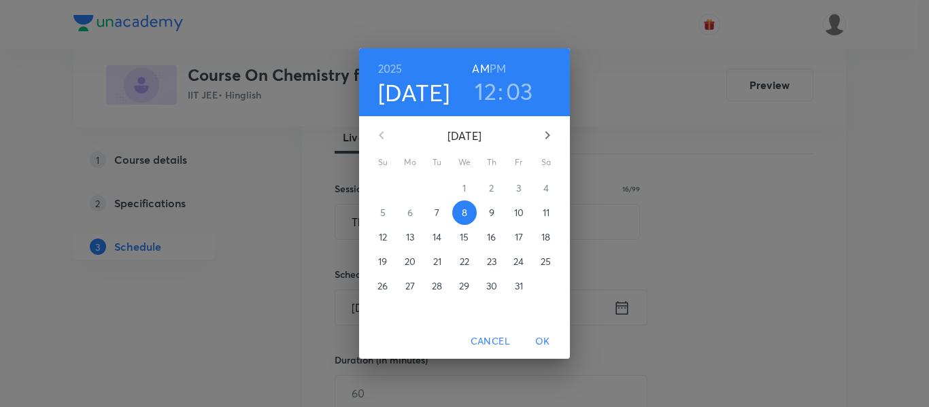
click at [438, 211] on p "7" at bounding box center [436, 213] width 5 height 14
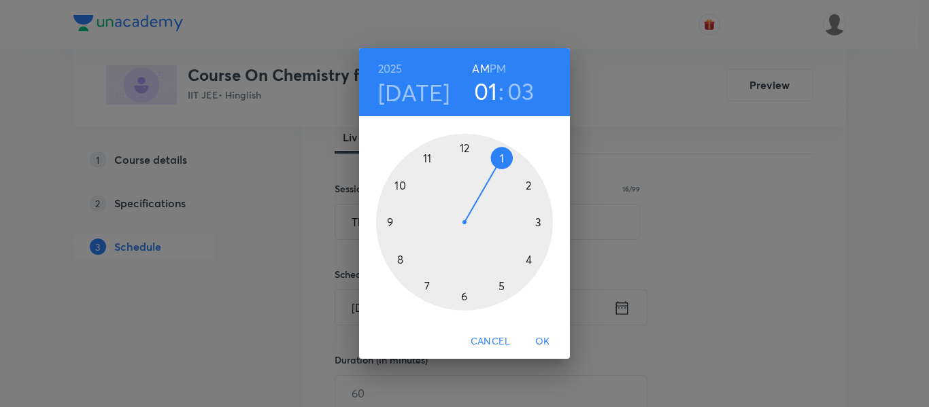
drag, startPoint x: 473, startPoint y: 150, endPoint x: 492, endPoint y: 160, distance: 21.9
click at [492, 160] on div at bounding box center [464, 222] width 177 height 177
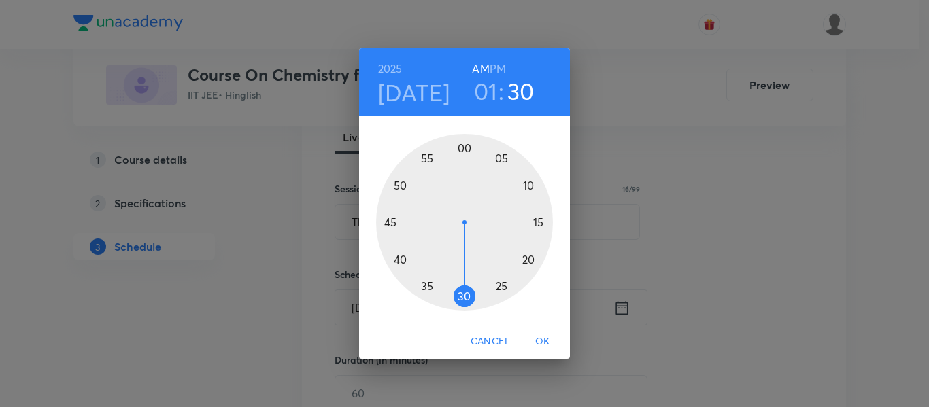
drag, startPoint x: 507, startPoint y: 235, endPoint x: 467, endPoint y: 279, distance: 59.2
click at [467, 279] on div at bounding box center [464, 222] width 177 height 177
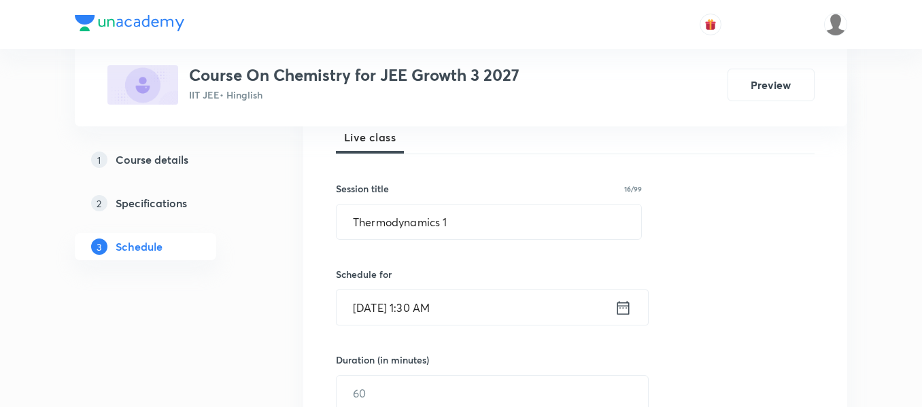
click at [630, 309] on icon at bounding box center [623, 307] width 17 height 19
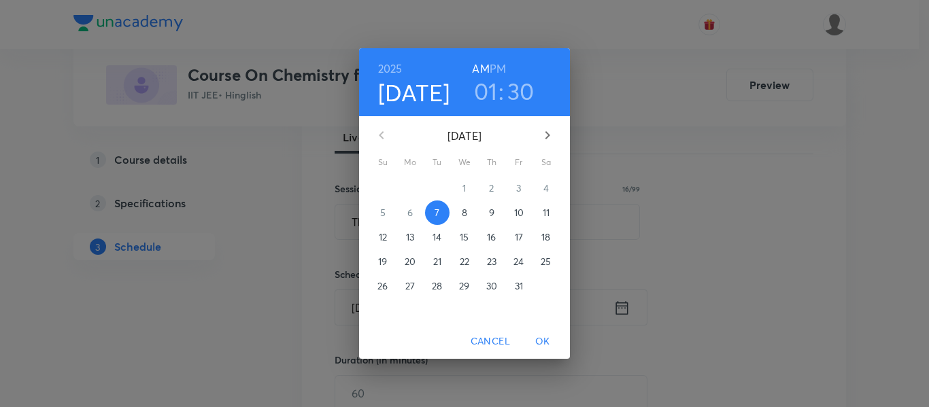
click at [500, 69] on h6 "PM" at bounding box center [497, 68] width 16 height 19
click at [549, 345] on span "OK" at bounding box center [542, 341] width 33 height 17
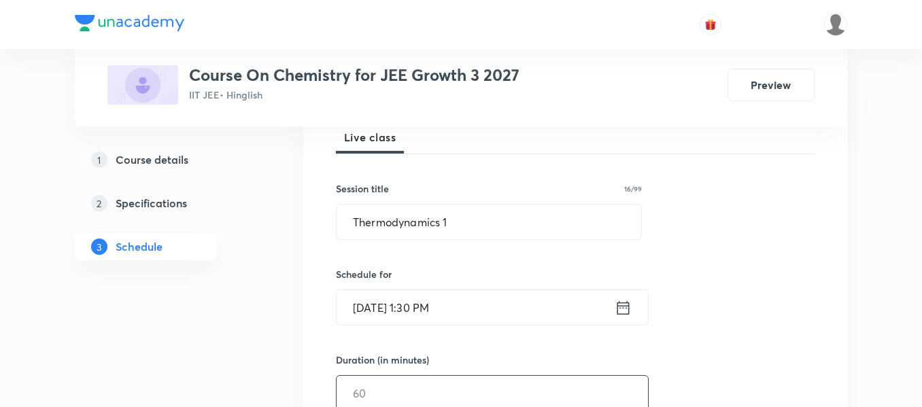
scroll to position [272, 0]
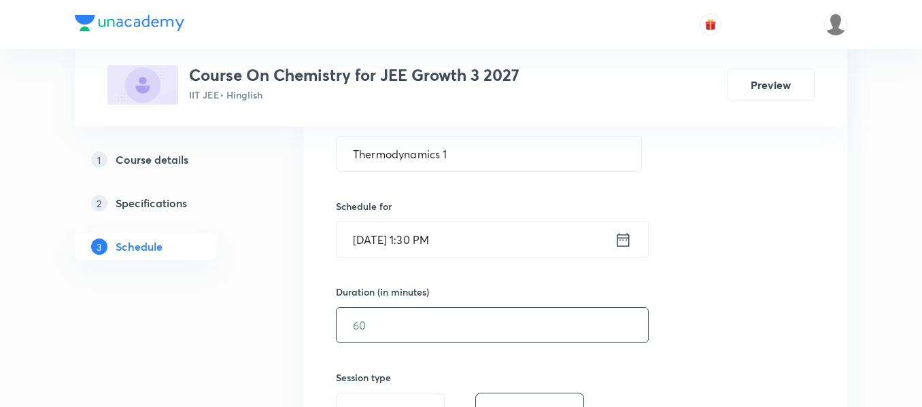
click at [536, 324] on input "text" at bounding box center [492, 325] width 311 height 35
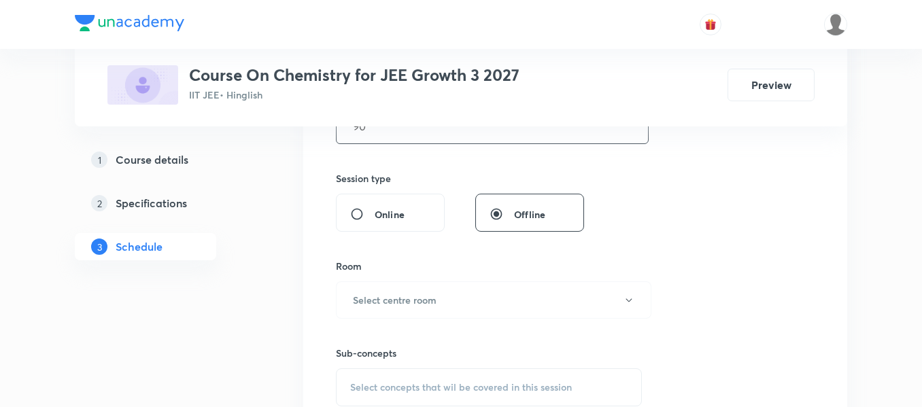
scroll to position [476, 0]
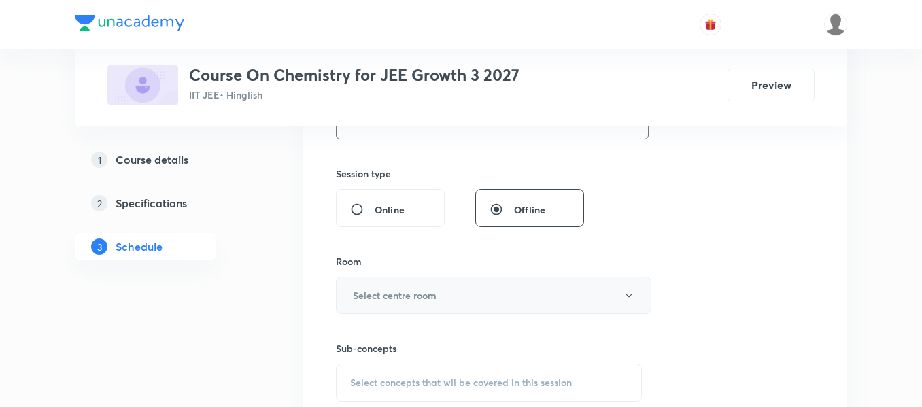
type input "90"
click at [438, 290] on button "Select centre room" at bounding box center [493, 295] width 315 height 37
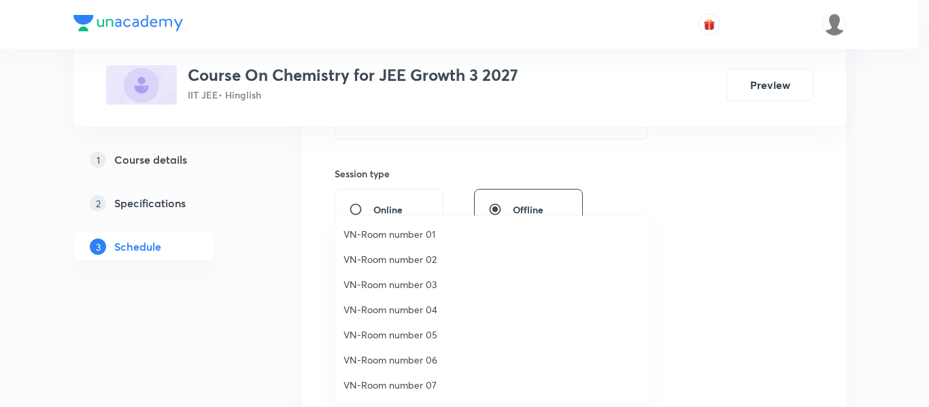
click at [407, 315] on span "VN-Room number 04" at bounding box center [492, 310] width 298 height 14
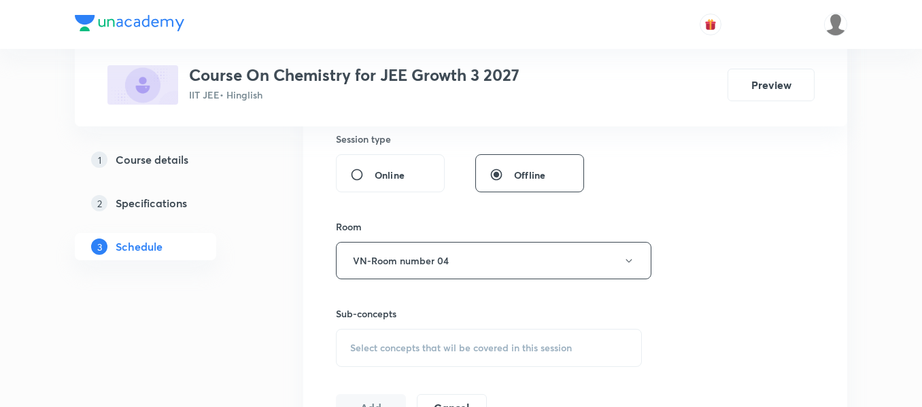
scroll to position [544, 0]
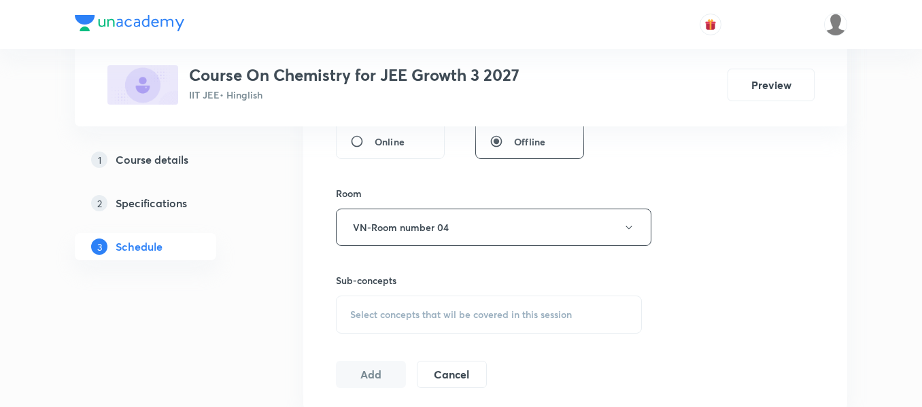
click at [527, 312] on span "Select concepts that wil be covered in this session" at bounding box center [461, 314] width 222 height 11
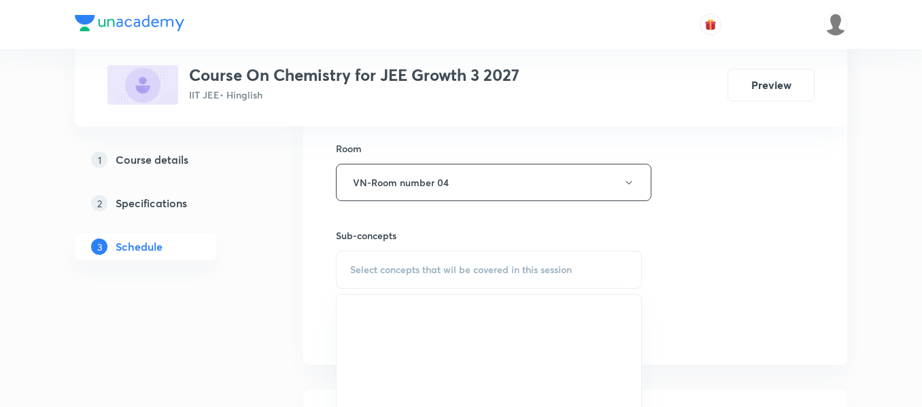
scroll to position [680, 0]
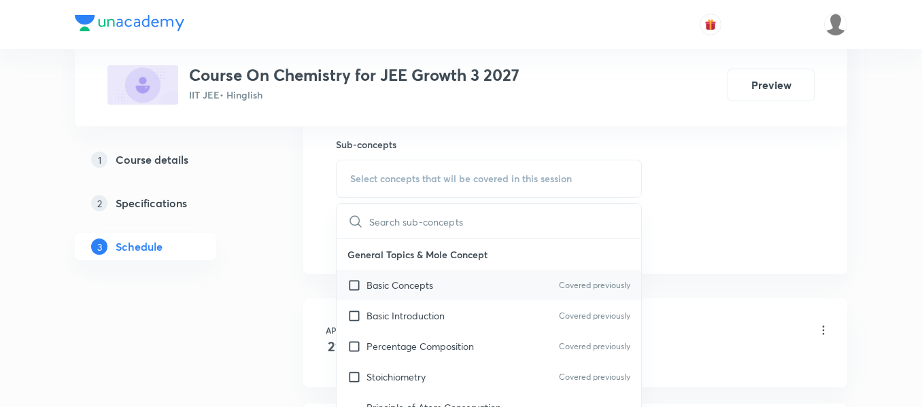
click at [472, 287] on div "Basic Concepts Covered previously" at bounding box center [489, 285] width 305 height 31
checkbox input "true"
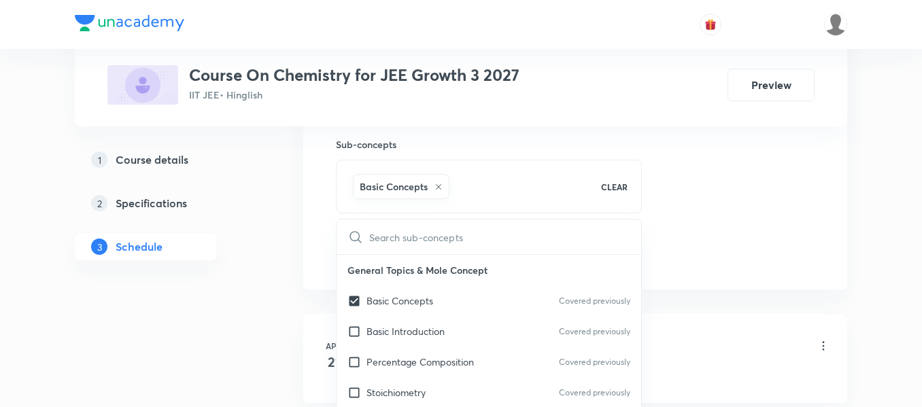
click at [475, 290] on div "Basic Concepts Covered previously" at bounding box center [489, 301] width 305 height 31
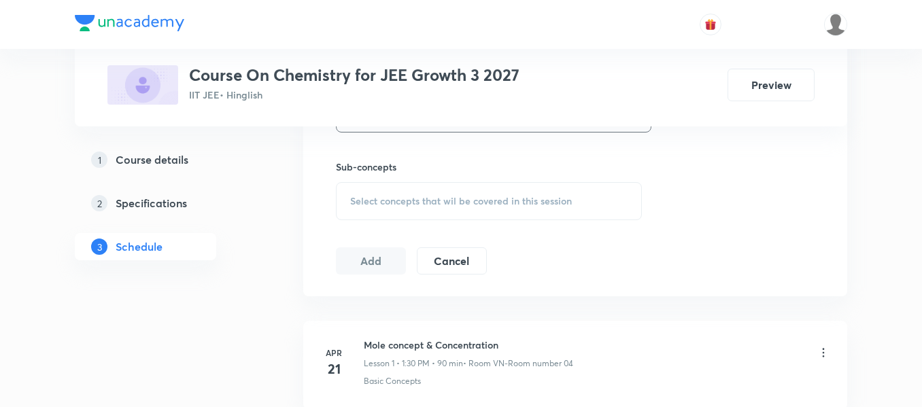
scroll to position [544, 0]
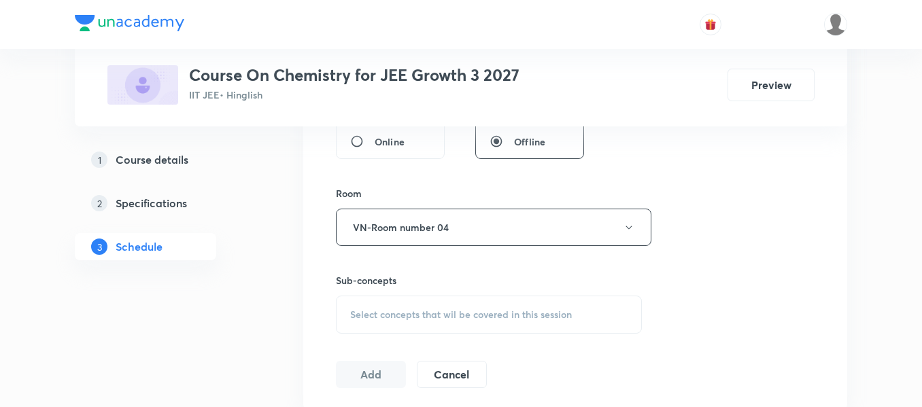
click at [481, 318] on span "Select concepts that wil be covered in this session" at bounding box center [461, 314] width 222 height 11
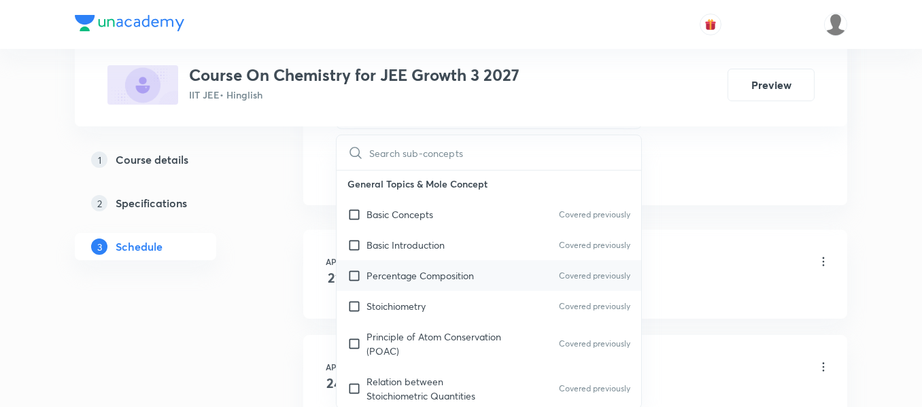
scroll to position [0, 0]
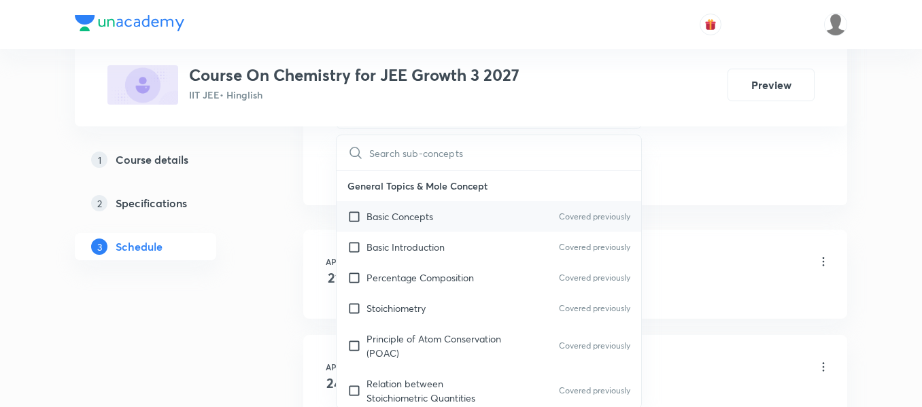
click at [451, 226] on div "Basic Concepts Covered previously" at bounding box center [489, 216] width 305 height 31
checkbox input "true"
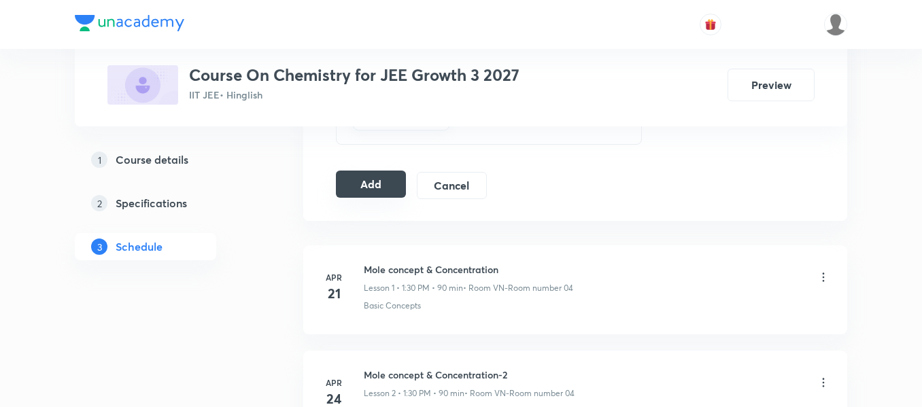
click at [371, 186] on button "Add" at bounding box center [371, 184] width 70 height 27
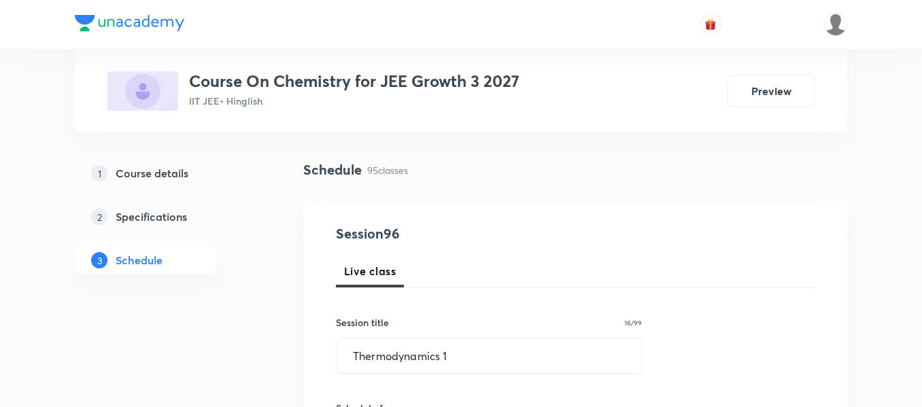
scroll to position [69, 0]
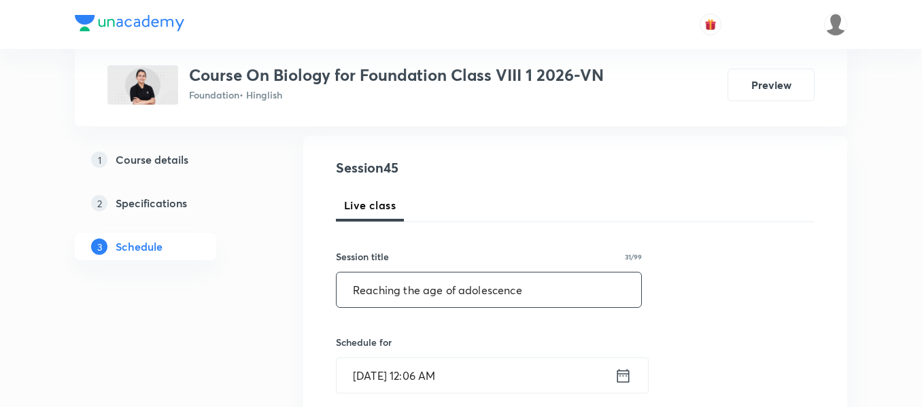
type input "Reaching the age of adolescence"
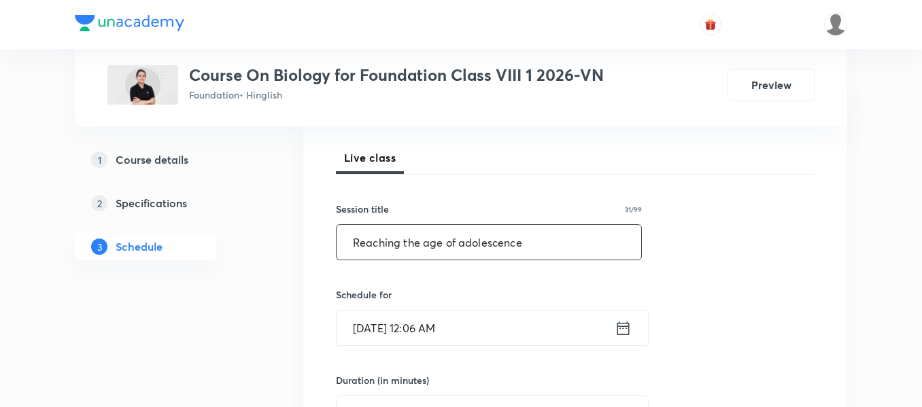
scroll to position [204, 0]
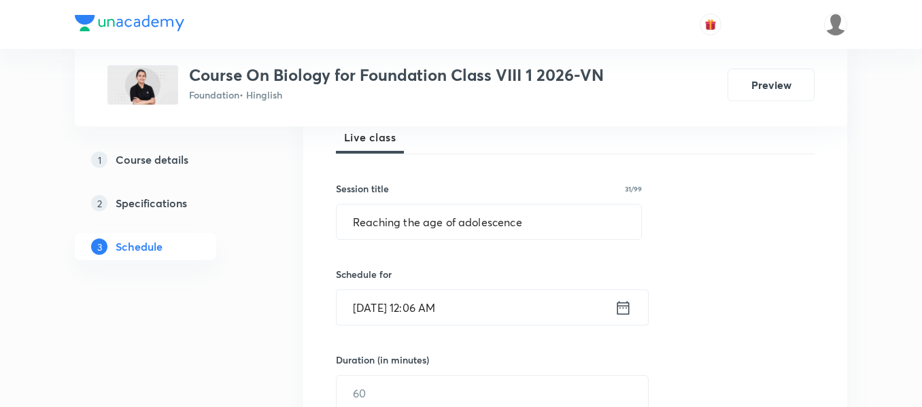
click at [623, 308] on icon at bounding box center [623, 307] width 12 height 14
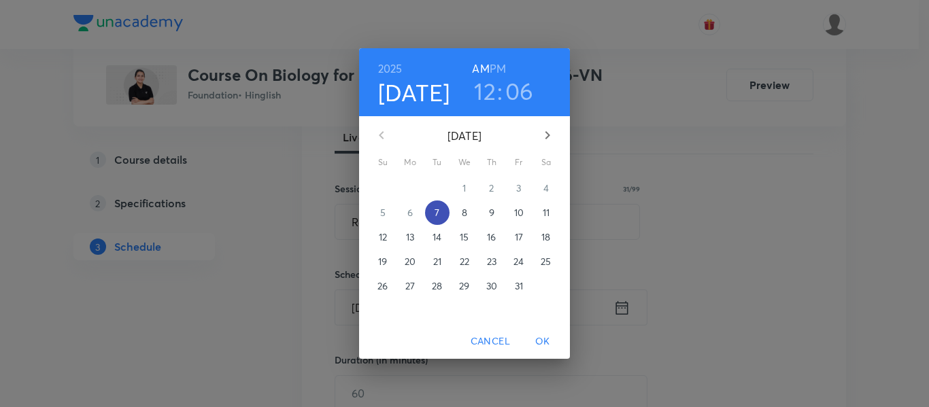
click at [437, 210] on p "7" at bounding box center [436, 213] width 5 height 14
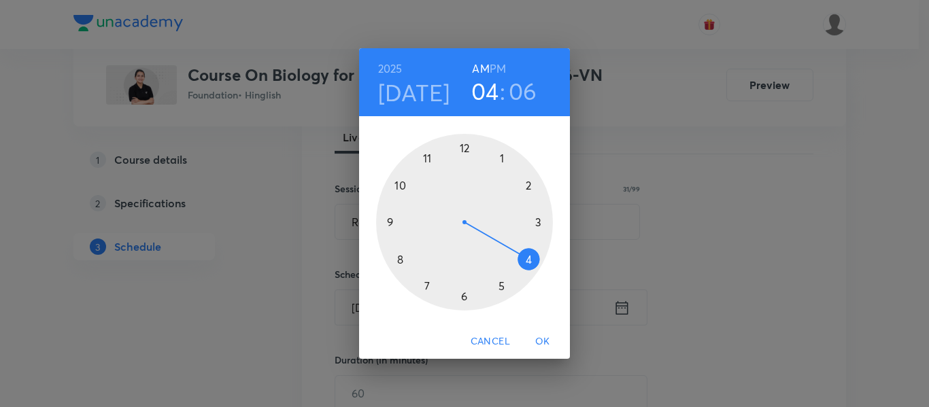
drag, startPoint x: 493, startPoint y: 180, endPoint x: 519, endPoint y: 249, distance: 73.4
click at [519, 249] on div at bounding box center [464, 222] width 177 height 177
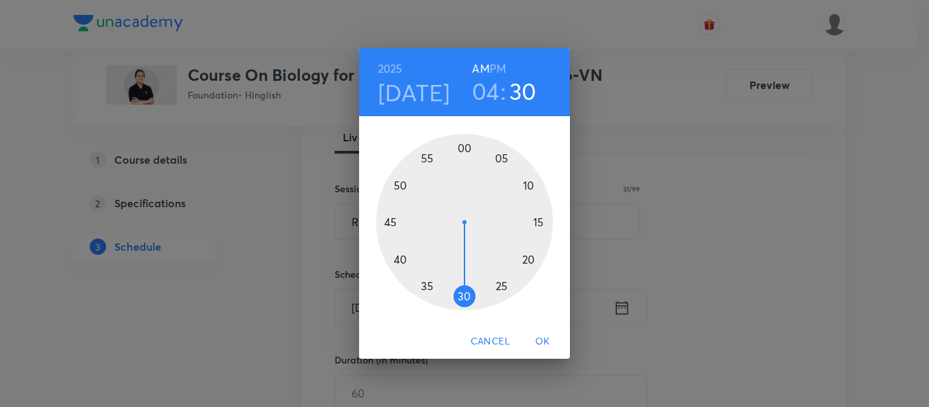
drag, startPoint x: 510, startPoint y: 175, endPoint x: 466, endPoint y: 283, distance: 116.5
click at [466, 283] on div at bounding box center [464, 222] width 177 height 177
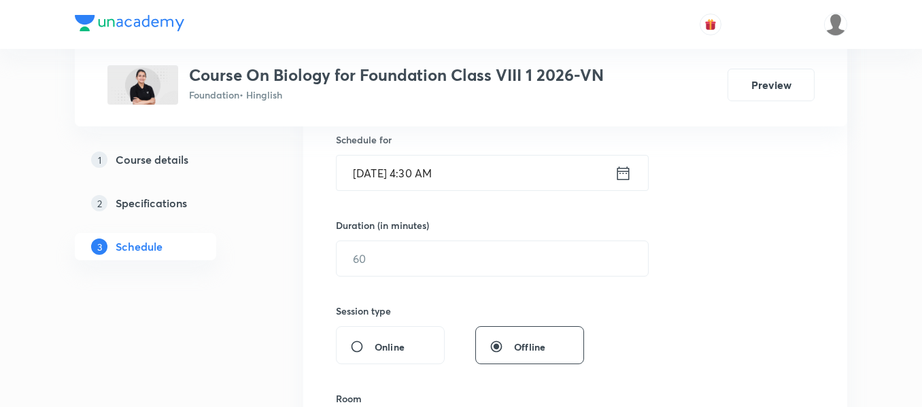
scroll to position [340, 0]
click at [627, 175] on icon at bounding box center [623, 171] width 17 height 19
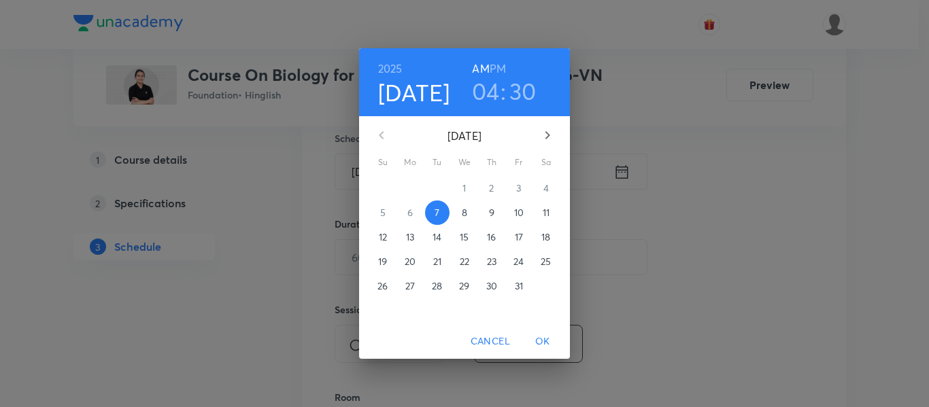
click at [504, 73] on h6 "PM" at bounding box center [497, 68] width 16 height 19
click at [550, 335] on span "OK" at bounding box center [542, 341] width 33 height 17
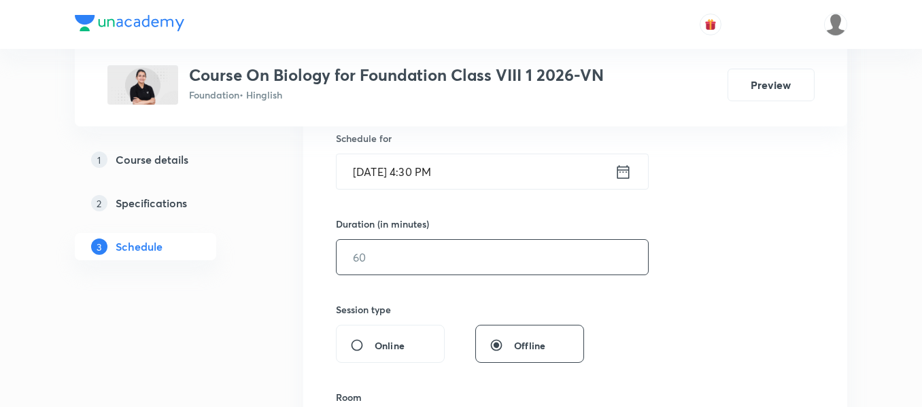
click at [483, 266] on input "text" at bounding box center [492, 257] width 311 height 35
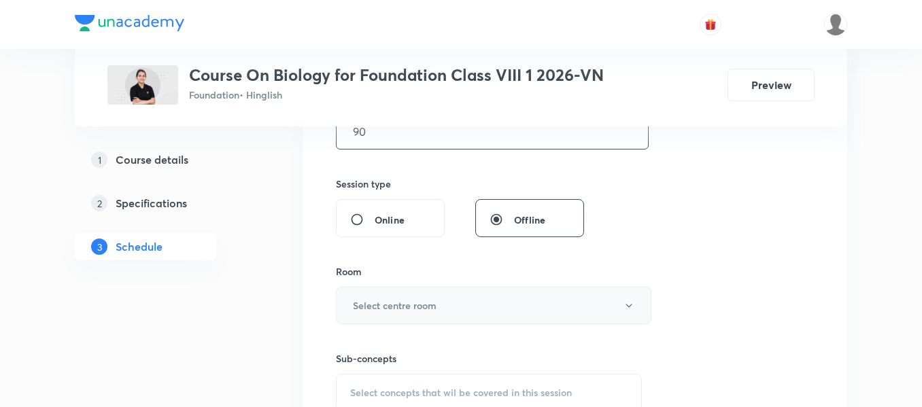
scroll to position [476, 0]
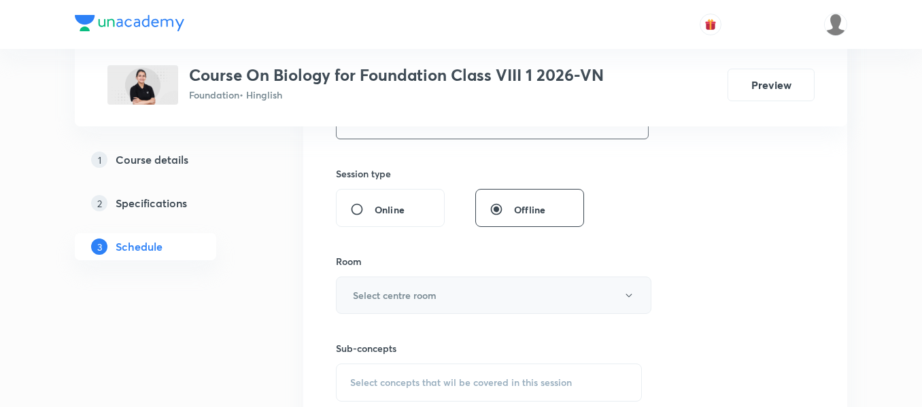
type input "90"
click at [457, 300] on button "Select centre room" at bounding box center [493, 295] width 315 height 37
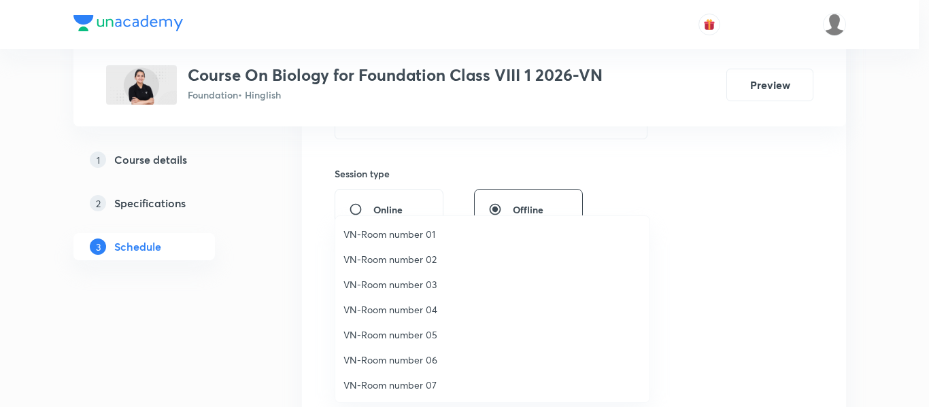
click at [425, 339] on span "VN-Room number 05" at bounding box center [492, 335] width 298 height 14
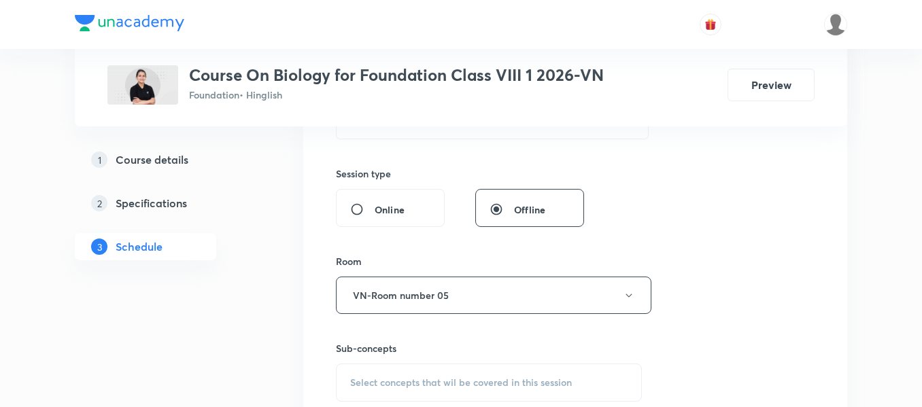
scroll to position [544, 0]
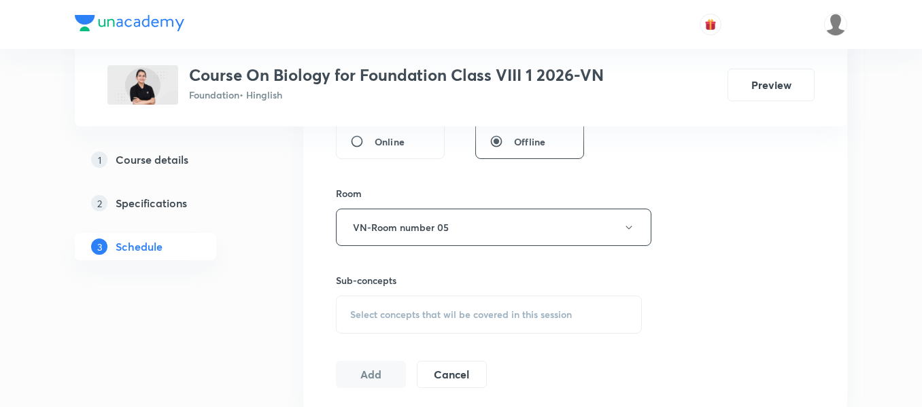
click at [454, 311] on span "Select concepts that wil be covered in this session" at bounding box center [461, 314] width 222 height 11
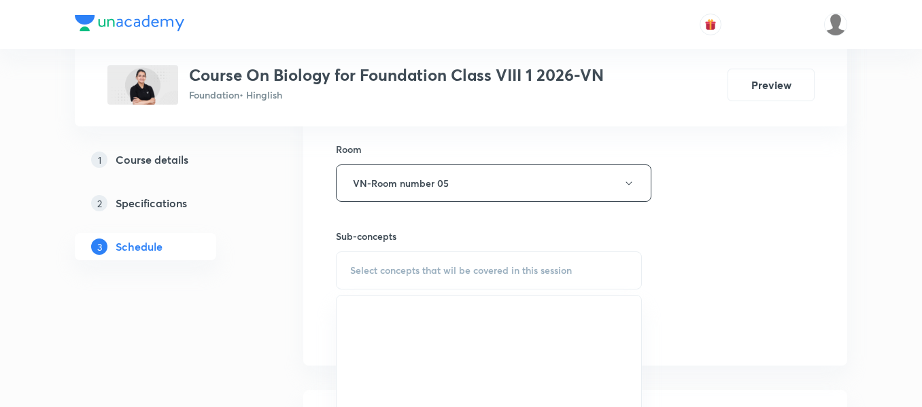
scroll to position [612, 0]
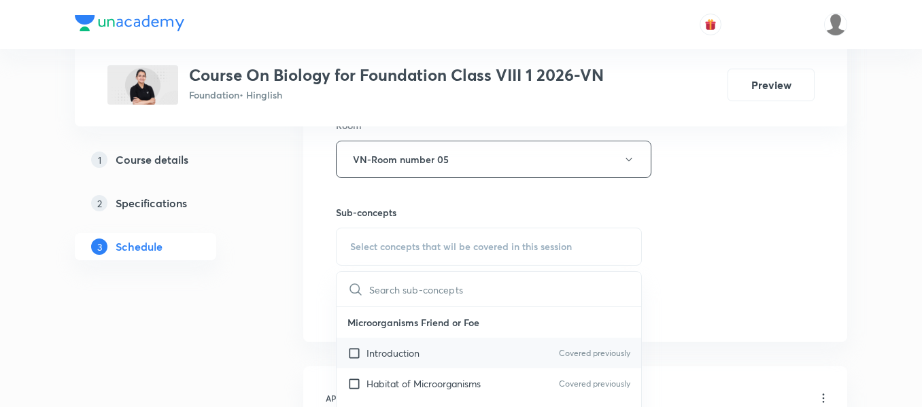
click at [442, 354] on div "Introduction Covered previously" at bounding box center [489, 353] width 305 height 31
checkbox input "true"
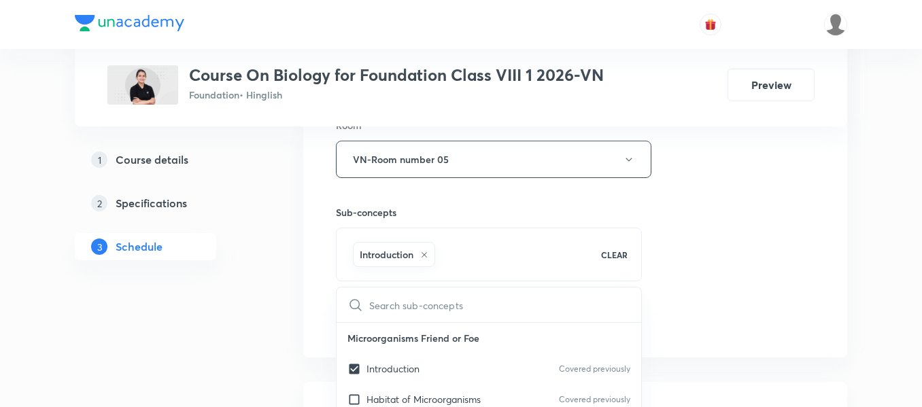
click at [665, 272] on div "Session 45 Live class Session title 31/99 Reaching the age of adolescence ​ Sch…" at bounding box center [575, 9] width 479 height 654
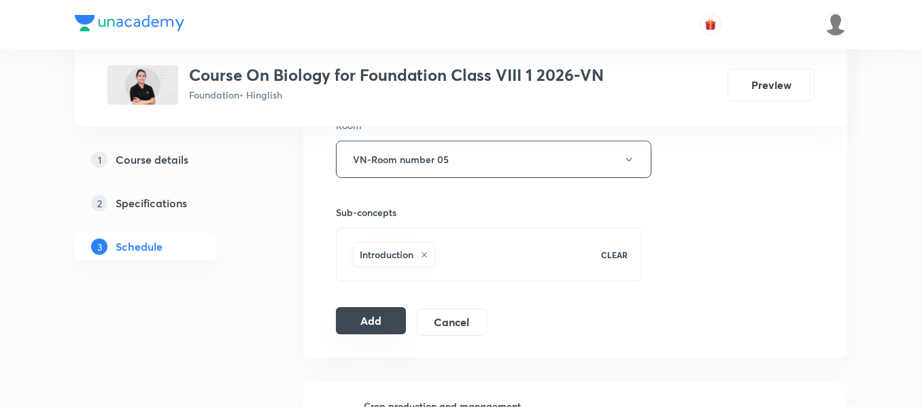
click at [367, 321] on button "Add" at bounding box center [371, 320] width 70 height 27
click at [386, 318] on button "Add" at bounding box center [371, 320] width 70 height 27
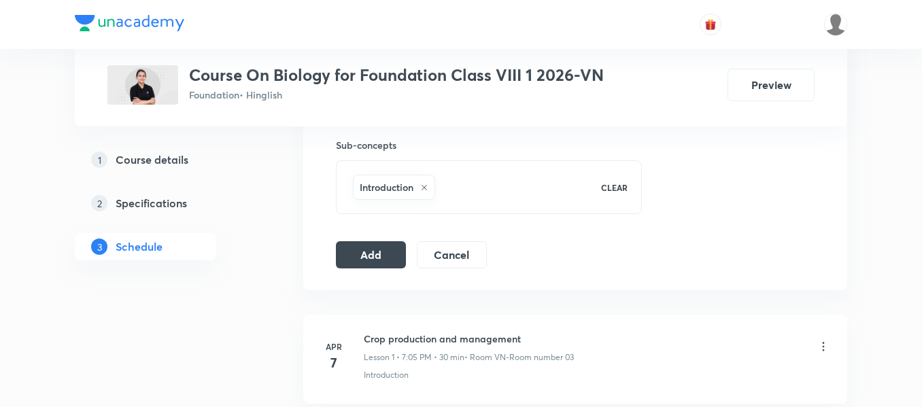
scroll to position [680, 0]
click at [380, 251] on button "Add" at bounding box center [371, 252] width 70 height 27
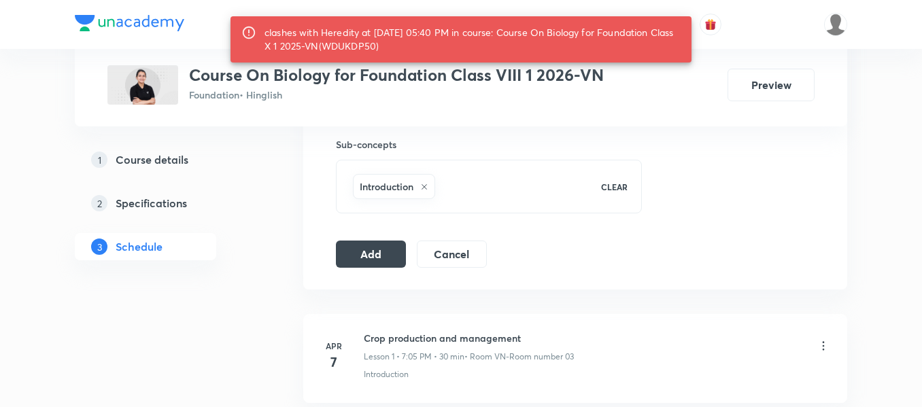
click at [385, 42] on div "clashes with Heredity at 07 Oct 2025 05:40 PM in course: Course On Biology for …" at bounding box center [472, 39] width 416 height 38
click at [385, 43] on div "clashes with Heredity at 07 Oct 2025 05:40 PM in course: Course On Biology for …" at bounding box center [472, 39] width 416 height 38
copy div "WDUKDP50"
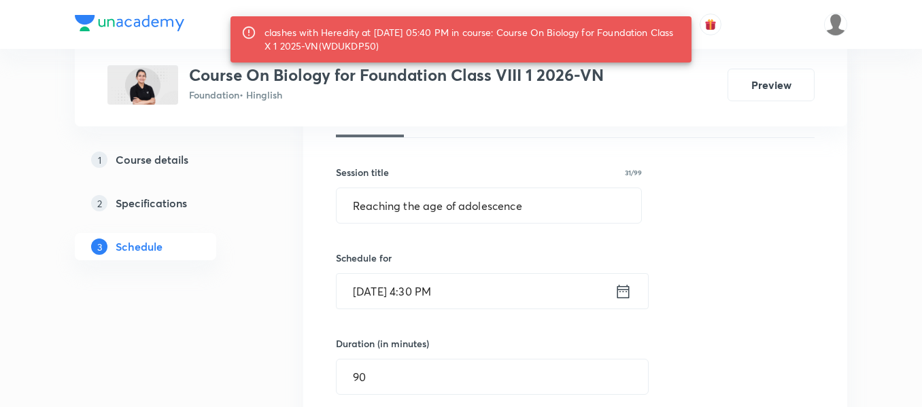
scroll to position [272, 0]
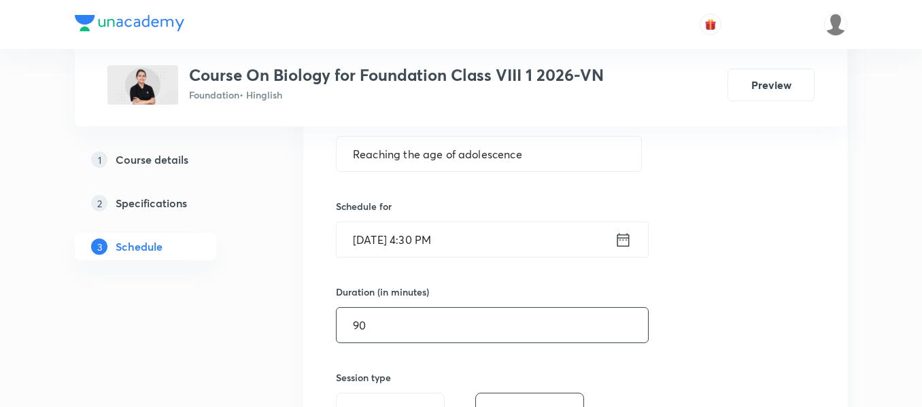
drag, startPoint x: 385, startPoint y: 324, endPoint x: 340, endPoint y: 322, distance: 44.9
click at [340, 322] on input "90" at bounding box center [492, 325] width 311 height 35
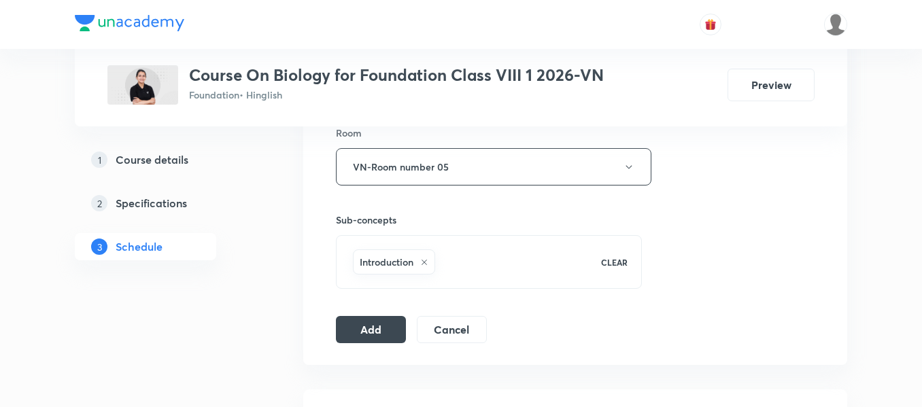
scroll to position [680, 0]
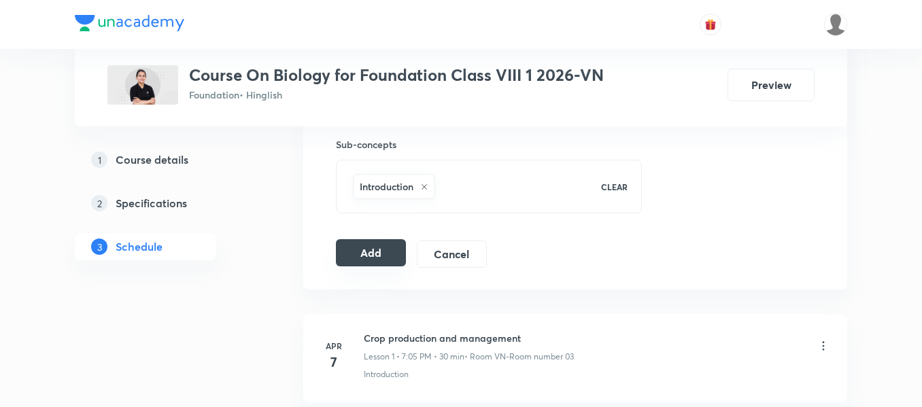
type input "60"
click at [379, 257] on button "Add" at bounding box center [371, 252] width 70 height 27
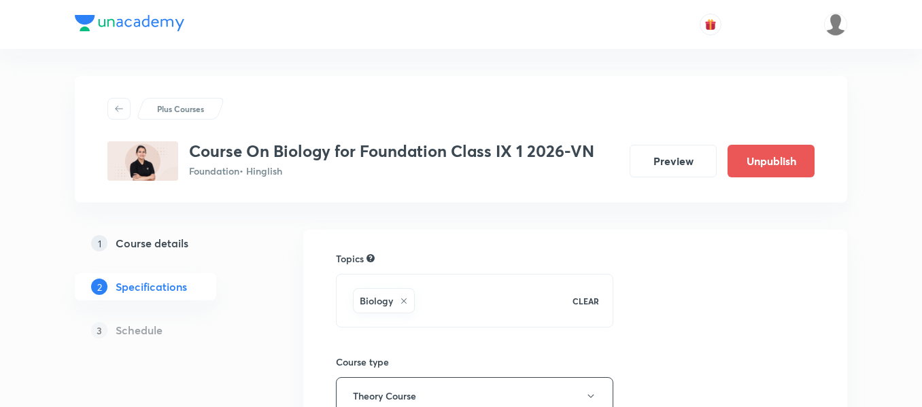
drag, startPoint x: 178, startPoint y: 245, endPoint x: 178, endPoint y: 257, distance: 11.6
click at [178, 245] on h5 "Course details" at bounding box center [152, 243] width 73 height 16
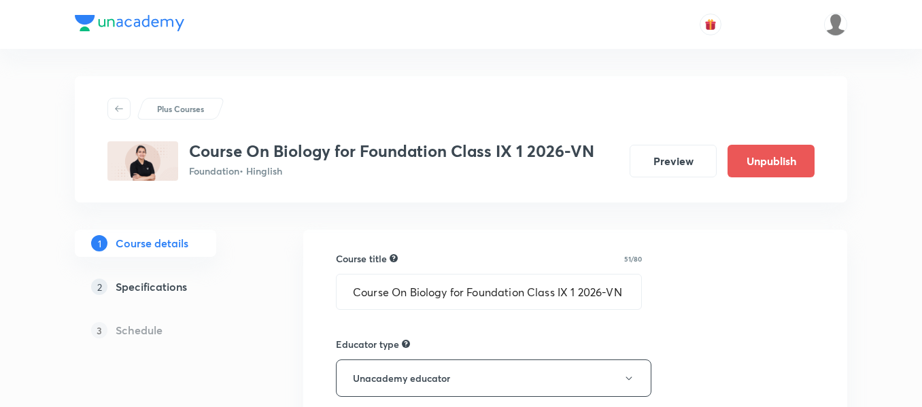
click at [175, 290] on h5 "Specifications" at bounding box center [151, 287] width 71 height 16
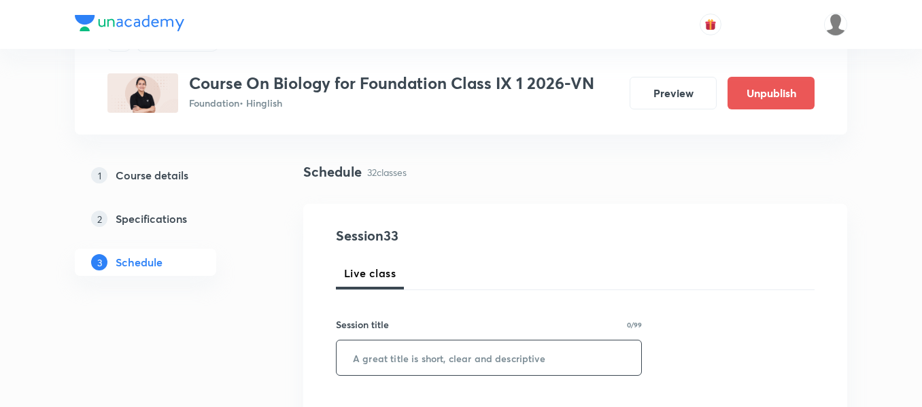
click at [402, 366] on input "text" at bounding box center [489, 358] width 305 height 35
paste input "Test"
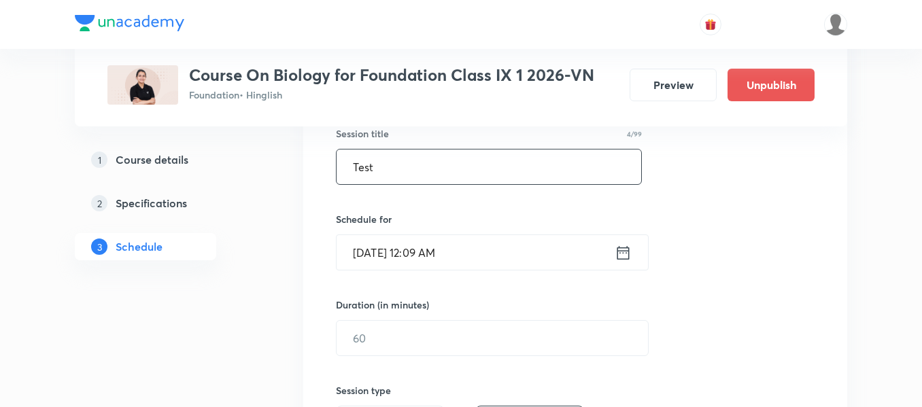
scroll to position [272, 0]
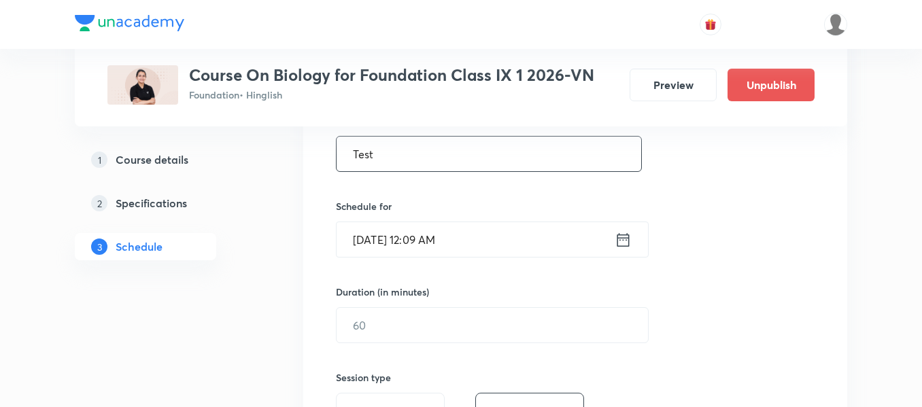
type input "Test"
click at [624, 239] on icon at bounding box center [623, 239] width 17 height 19
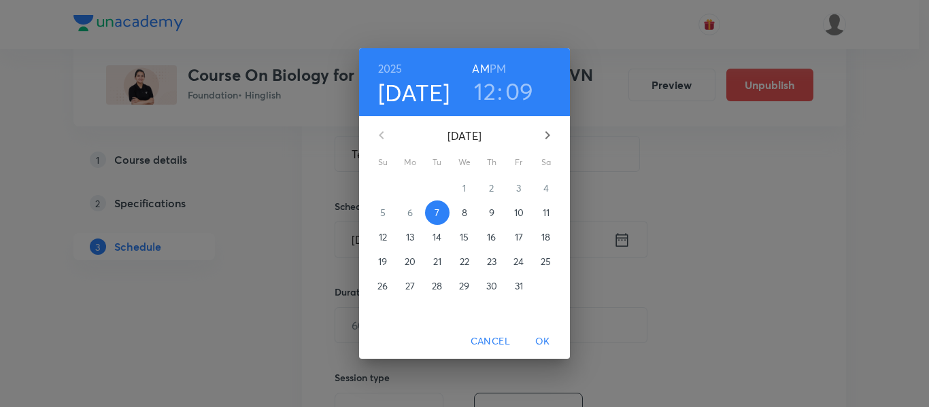
click at [503, 70] on h6 "PM" at bounding box center [497, 68] width 16 height 19
drag, startPoint x: 485, startPoint y: 97, endPoint x: 487, endPoint y: 105, distance: 9.1
click at [486, 97] on h3 "12" at bounding box center [485, 91] width 22 height 29
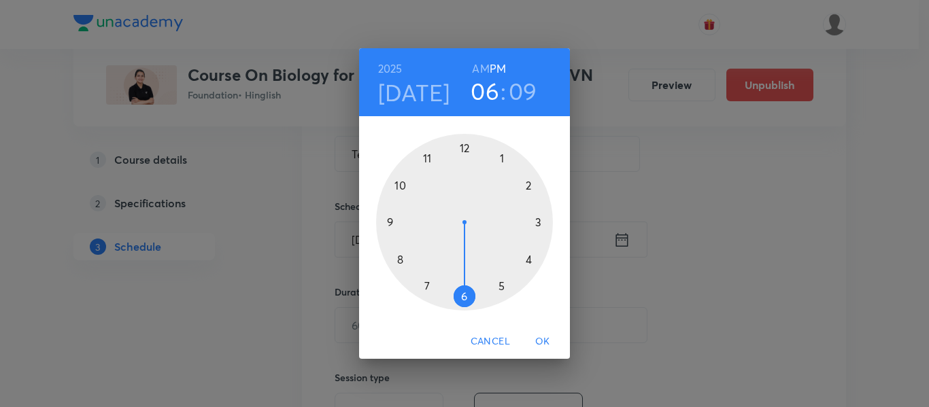
drag, startPoint x: 462, startPoint y: 144, endPoint x: 470, endPoint y: 290, distance: 145.7
click at [470, 290] on div at bounding box center [464, 222] width 177 height 177
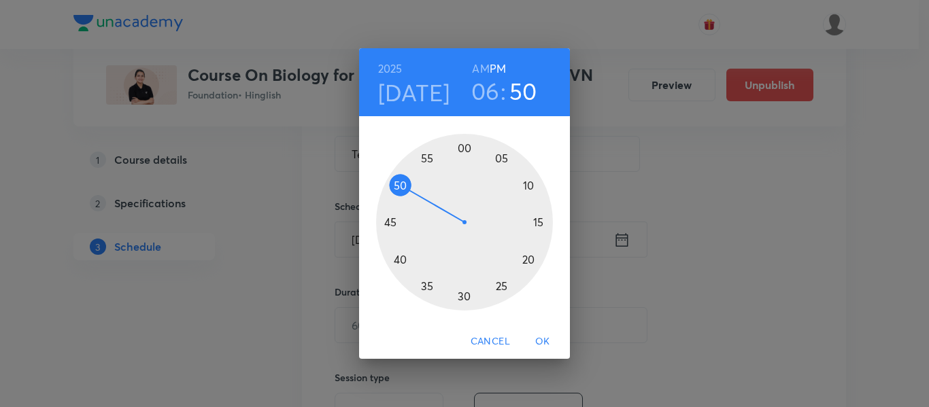
drag, startPoint x: 522, startPoint y: 181, endPoint x: 411, endPoint y: 193, distance: 112.2
click at [410, 193] on div at bounding box center [464, 222] width 177 height 177
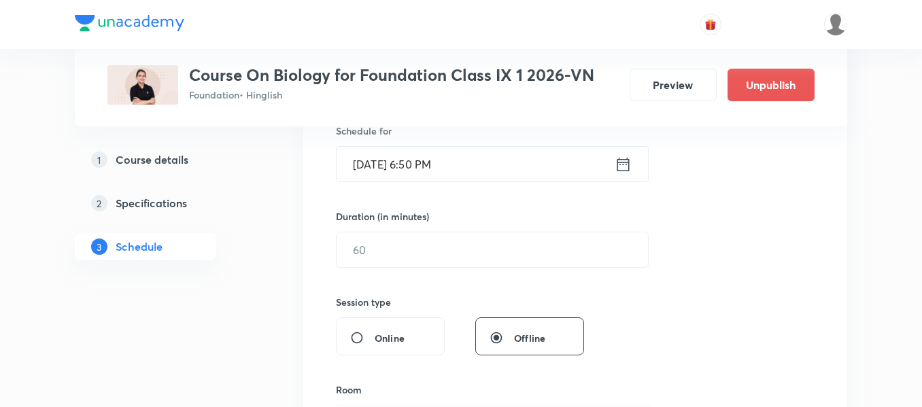
scroll to position [408, 0]
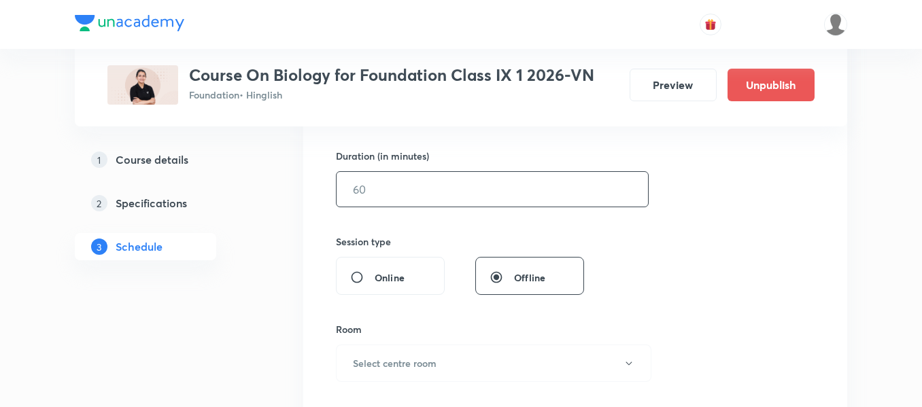
click at [463, 200] on input "text" at bounding box center [492, 189] width 311 height 35
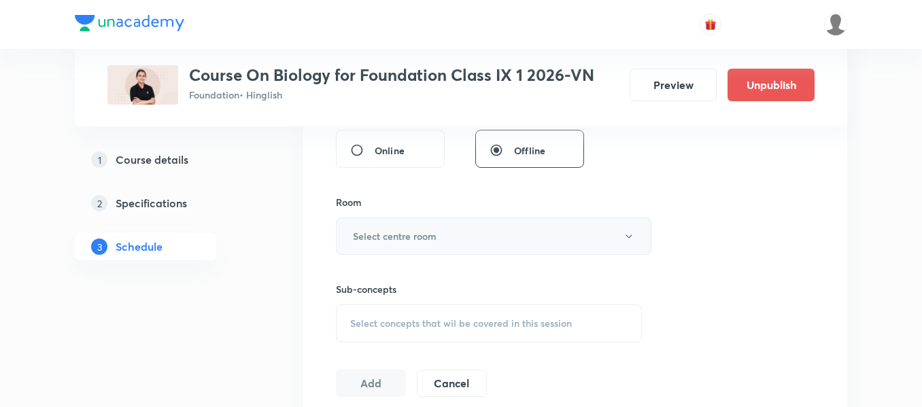
scroll to position [544, 0]
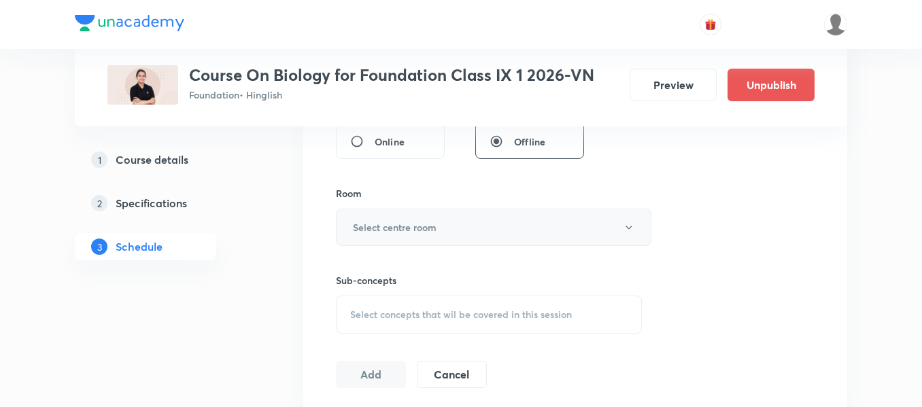
type input "60"
click at [462, 225] on button "Select centre room" at bounding box center [493, 227] width 315 height 37
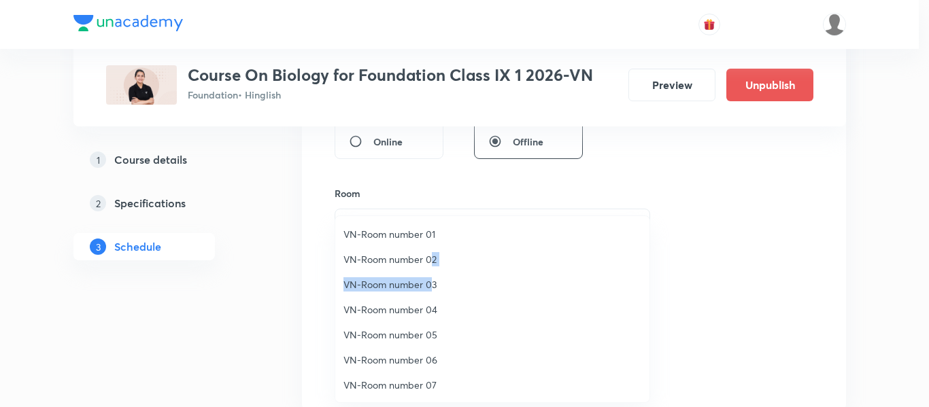
click at [430, 273] on ul "VN-Room number 01 VN-Room number 02 VN-Room number 03 VN-Room number 04 VN-Room…" at bounding box center [497, 322] width 324 height 212
click at [434, 288] on span "VN-Room number 03" at bounding box center [492, 284] width 298 height 14
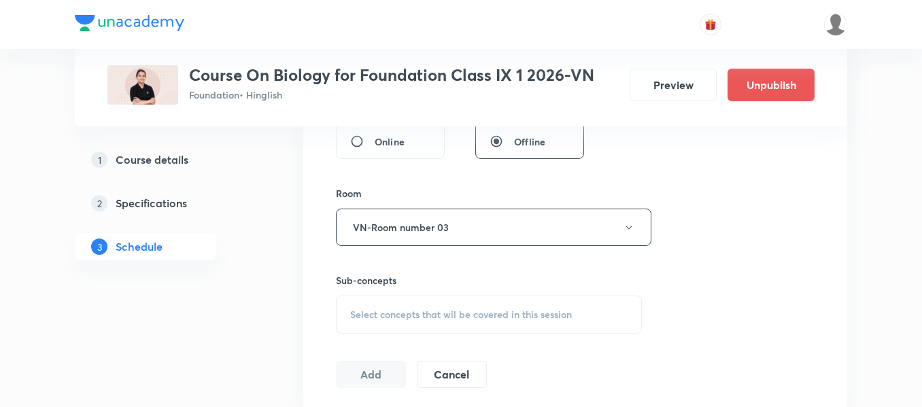
click at [466, 311] on span "Select concepts that wil be covered in this session" at bounding box center [461, 314] width 222 height 11
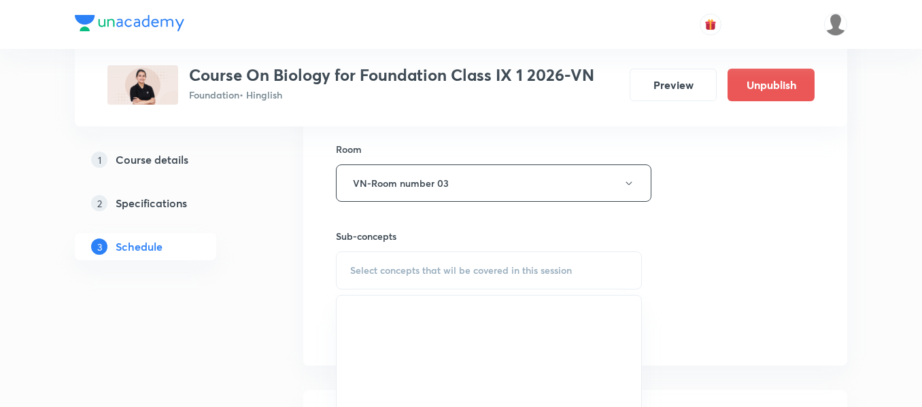
scroll to position [612, 0]
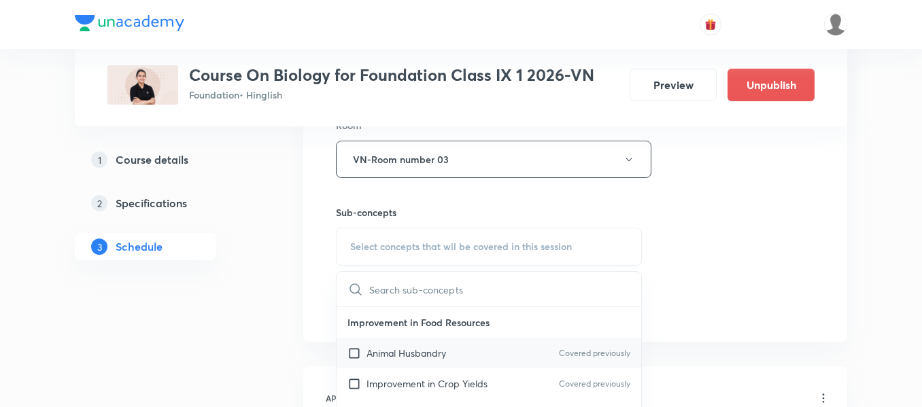
click at [457, 355] on div "Animal Husbandry Covered previously" at bounding box center [489, 353] width 305 height 31
checkbox input "true"
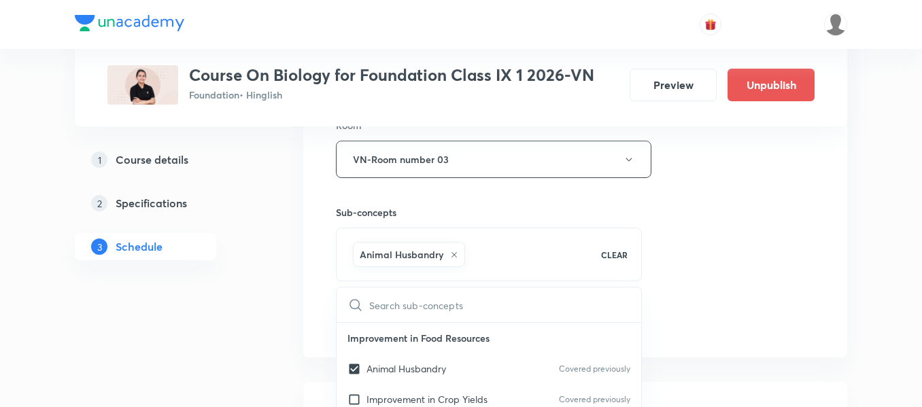
drag, startPoint x: 712, startPoint y: 258, endPoint x: 498, endPoint y: 317, distance: 222.2
click at [712, 258] on div "Session 33 Live class Session title 4/99 Test ​ Schedule for [DATE] 6:50 PM ​ D…" at bounding box center [575, 9] width 479 height 654
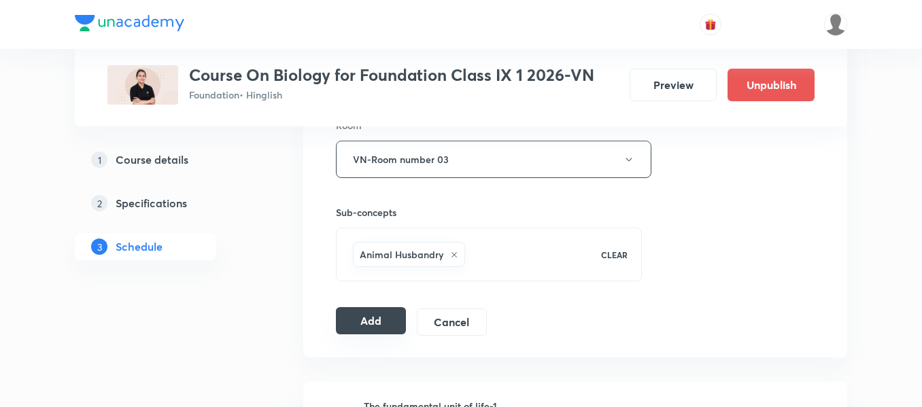
click at [374, 317] on button "Add" at bounding box center [371, 320] width 70 height 27
